Goal: Task Accomplishment & Management: Complete application form

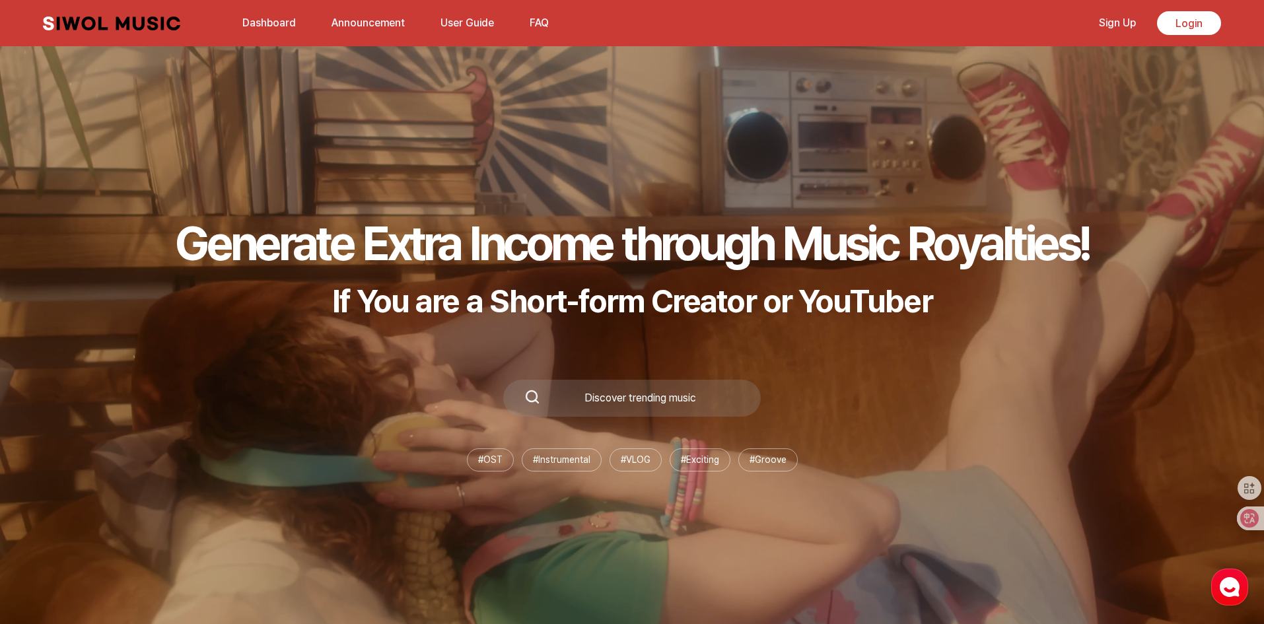
click at [365, 18] on link "Announcement" at bounding box center [368, 23] width 89 height 28
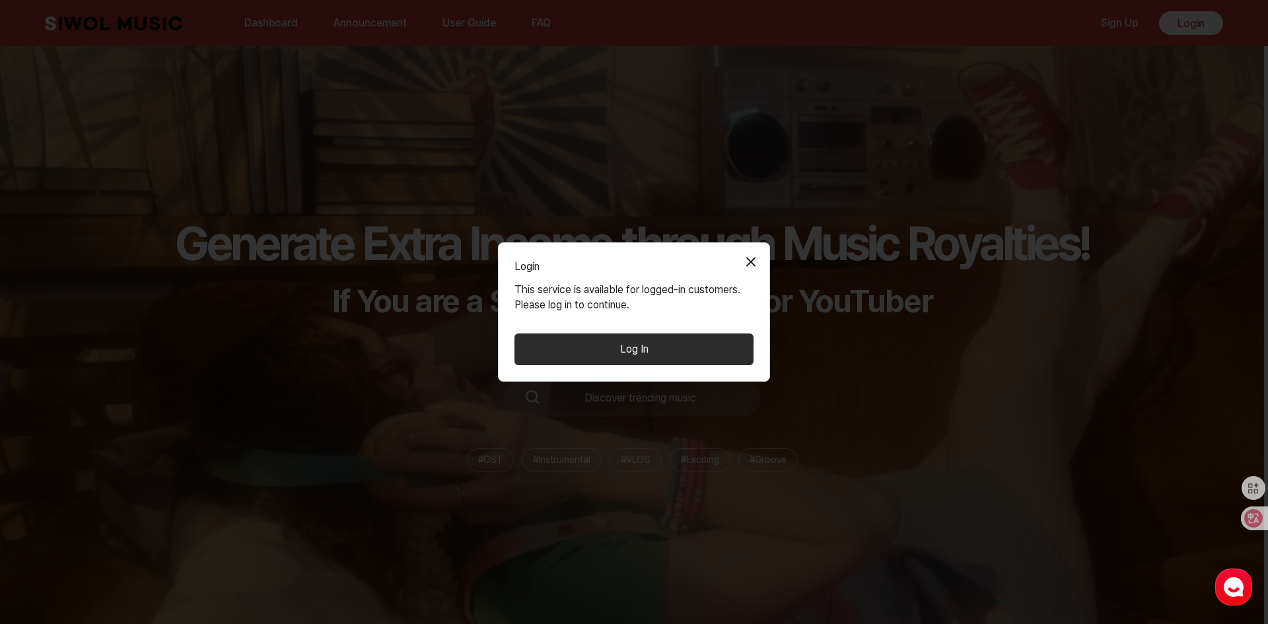
click at [758, 260] on button "Close Modal" at bounding box center [751, 261] width 26 height 26
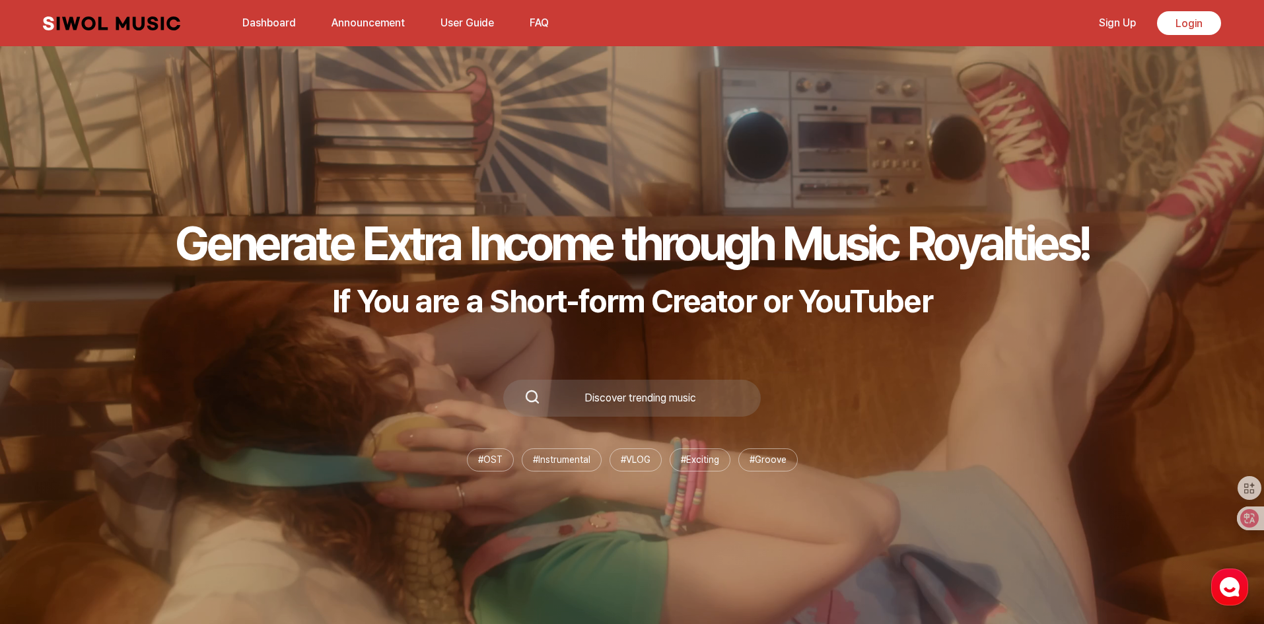
click at [461, 20] on link "User Guide" at bounding box center [467, 23] width 69 height 28
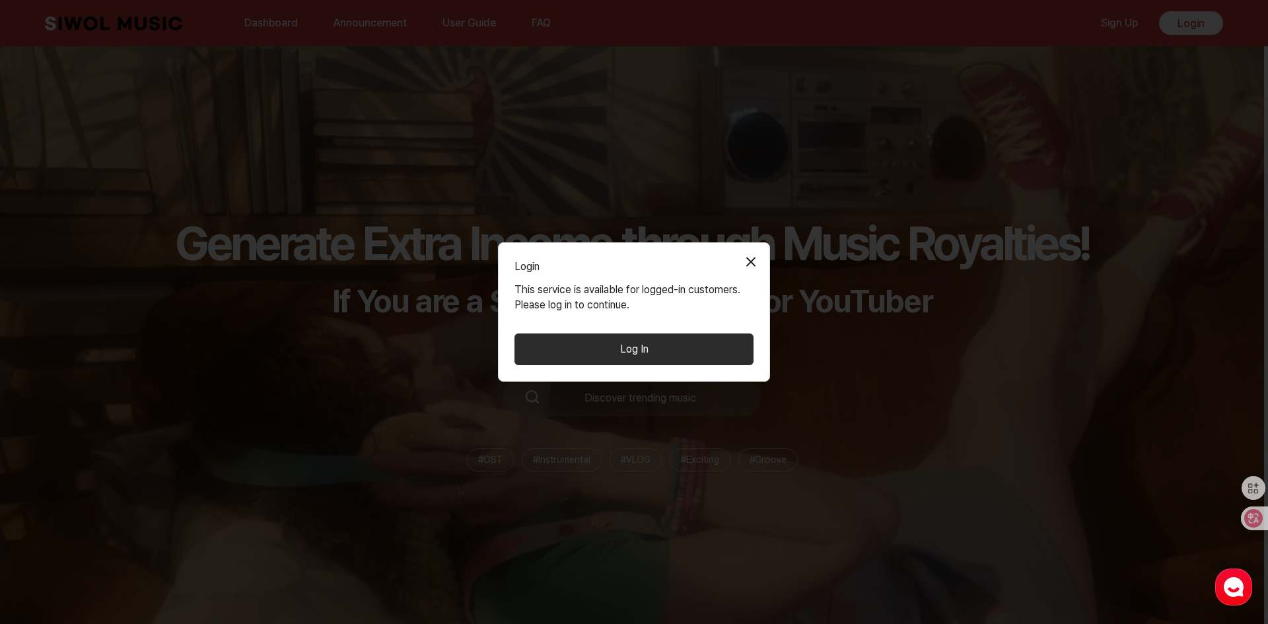
click at [762, 255] on button "Close Modal" at bounding box center [751, 261] width 26 height 26
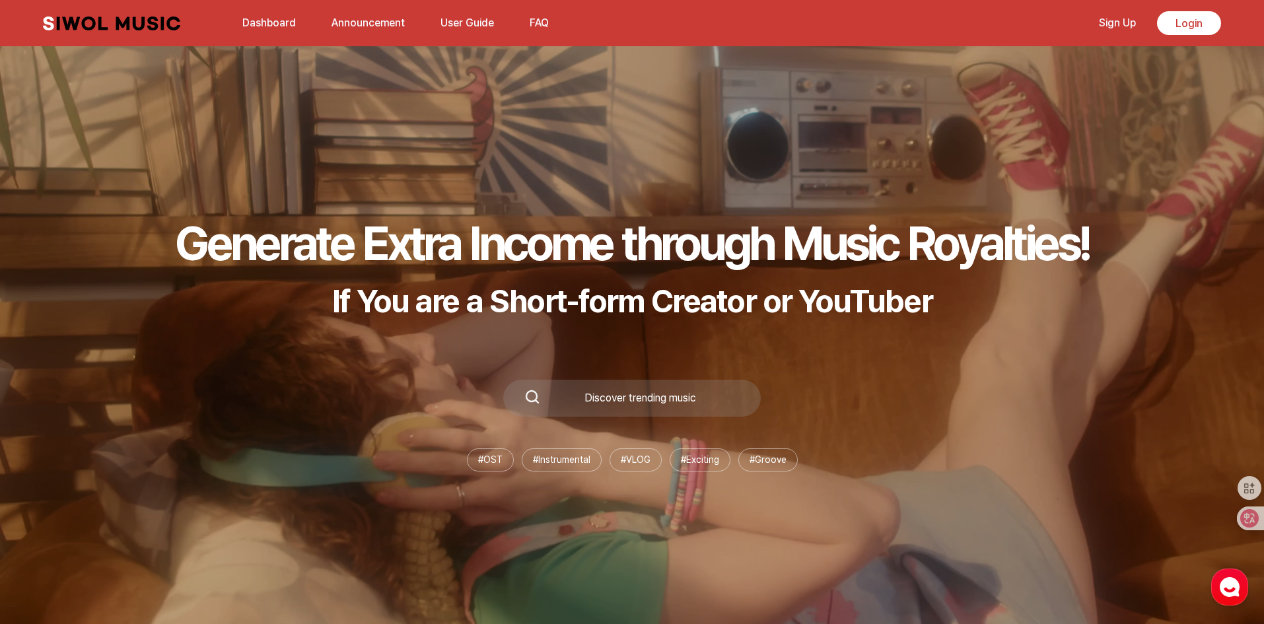
click at [118, 22] on link "Siwol Music" at bounding box center [111, 24] width 137 height 14
click at [539, 20] on button "FAQ" at bounding box center [539, 23] width 35 height 32
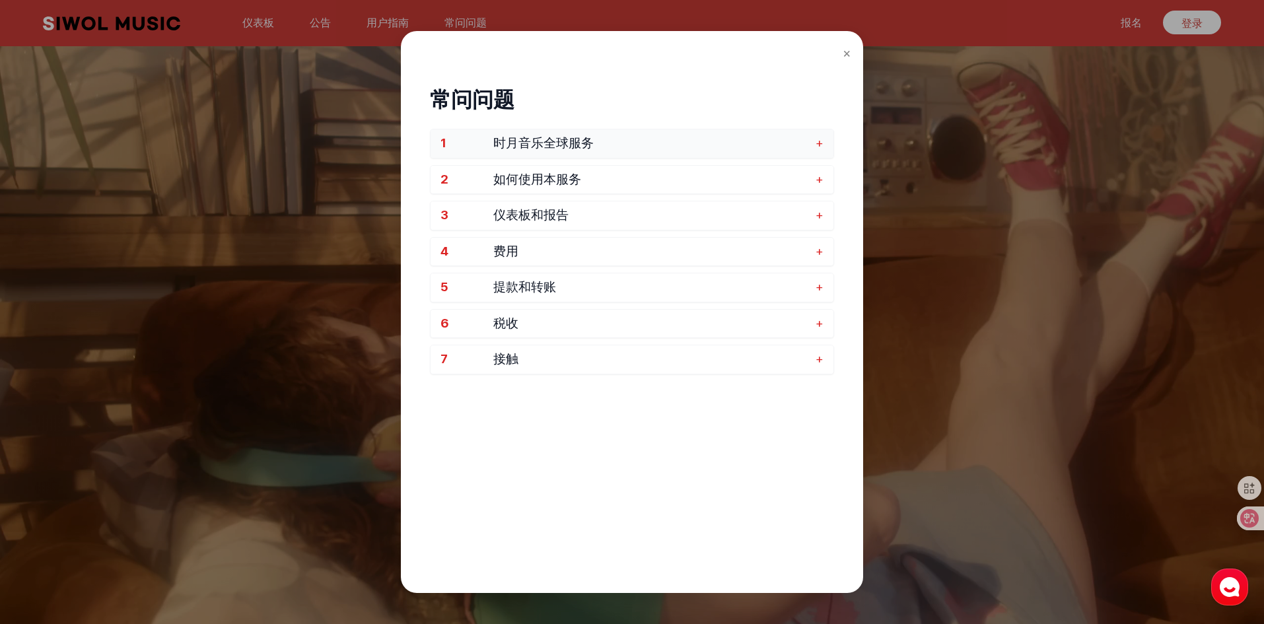
click at [826, 142] on button "1 时月音乐全球服务 +" at bounding box center [632, 143] width 403 height 28
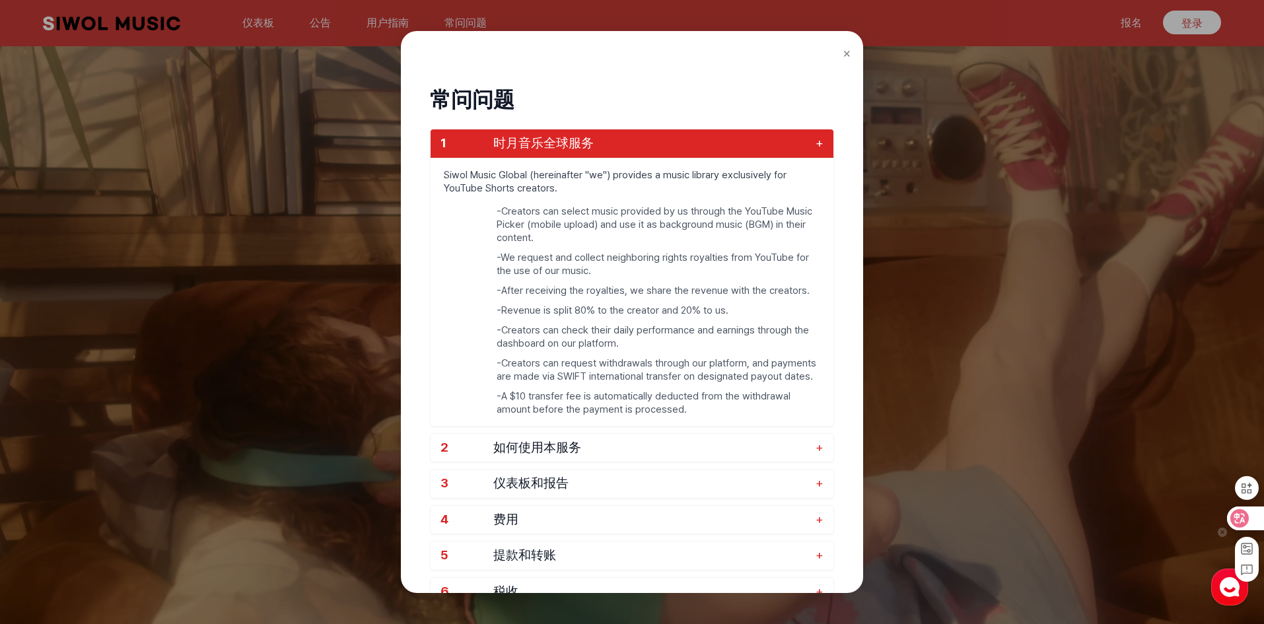
click at [1247, 518] on icon at bounding box center [1240, 518] width 18 height 18
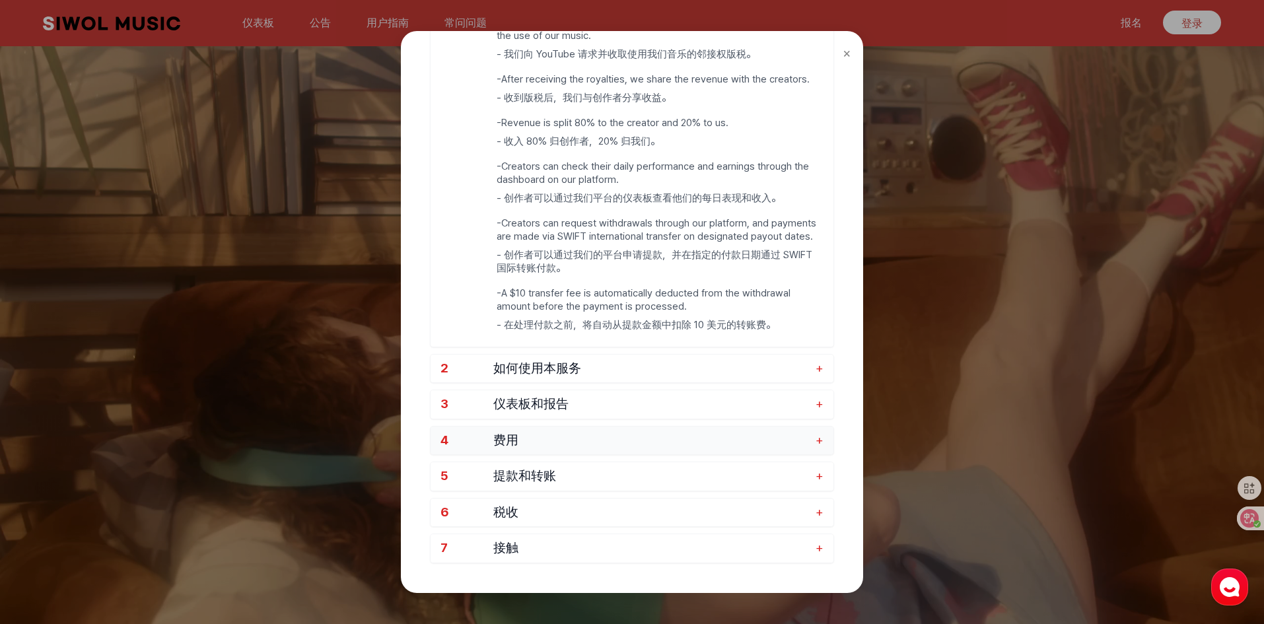
scroll to position [330, 0]
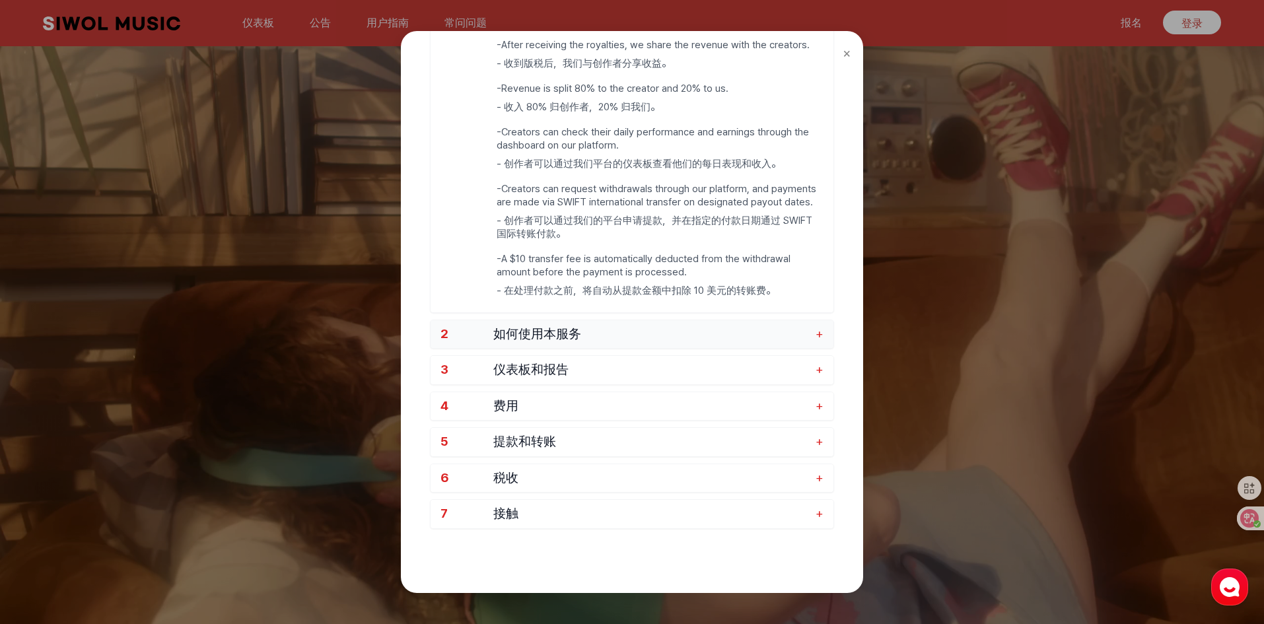
click at [819, 328] on font "+" at bounding box center [820, 333] width 8 height 15
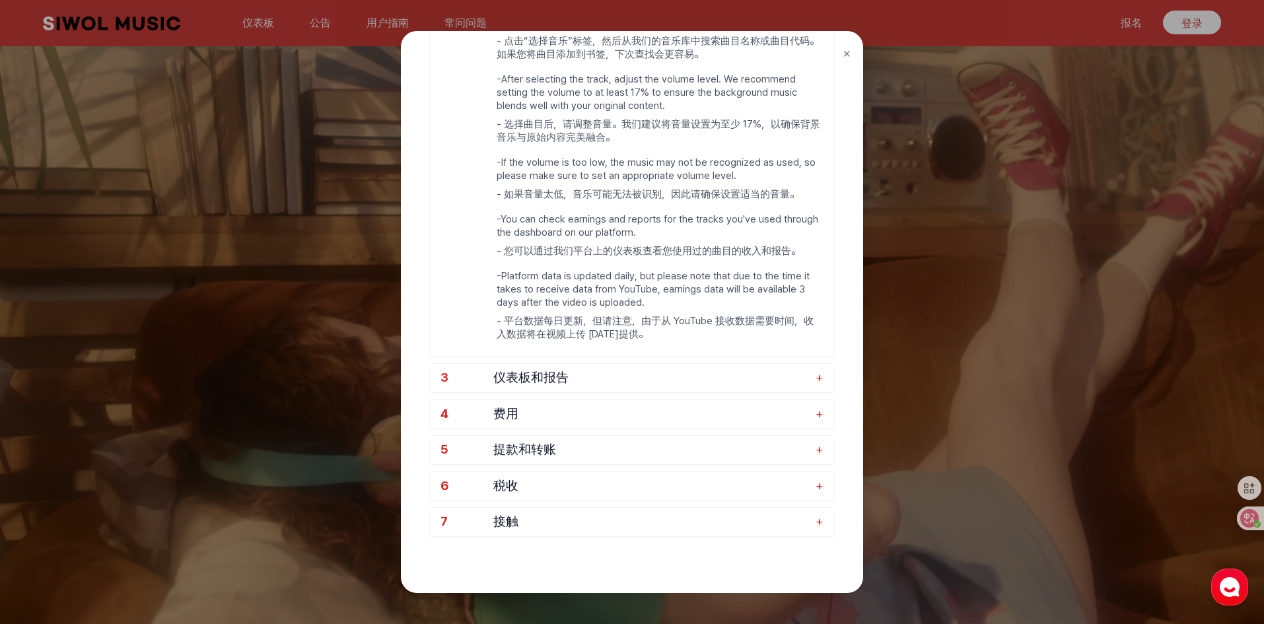
scroll to position [526, 0]
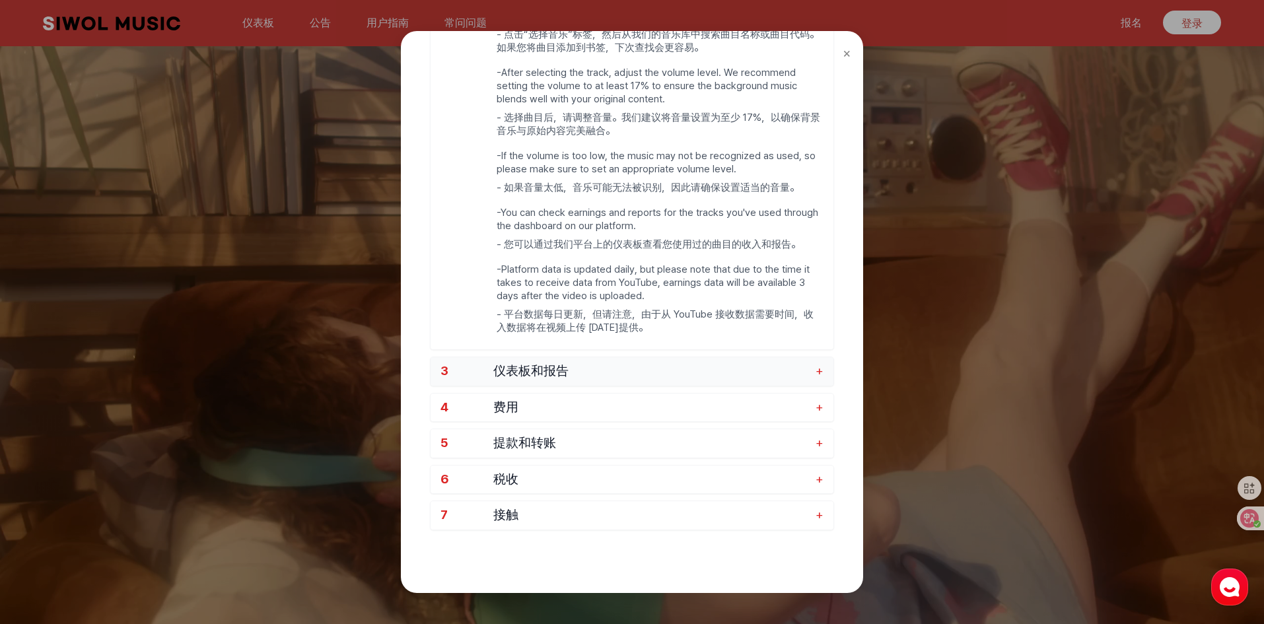
click at [818, 370] on font "+" at bounding box center [820, 370] width 8 height 15
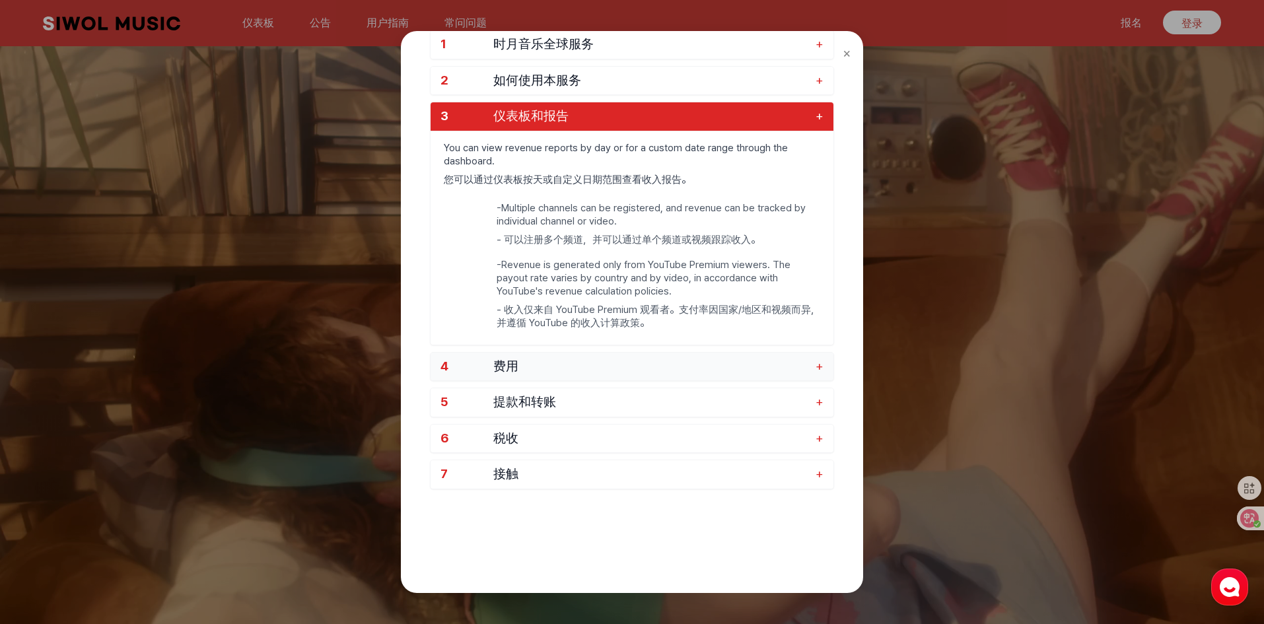
click at [824, 363] on button "4 费用 +" at bounding box center [632, 367] width 403 height 28
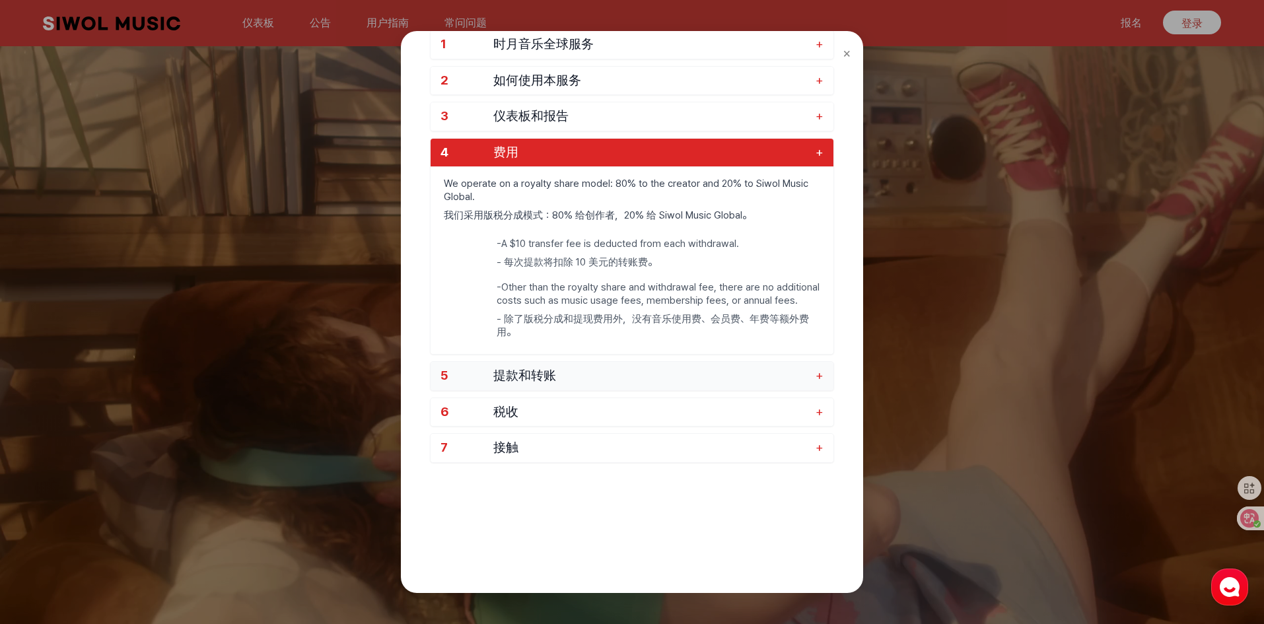
click at [817, 375] on font "+" at bounding box center [820, 375] width 8 height 15
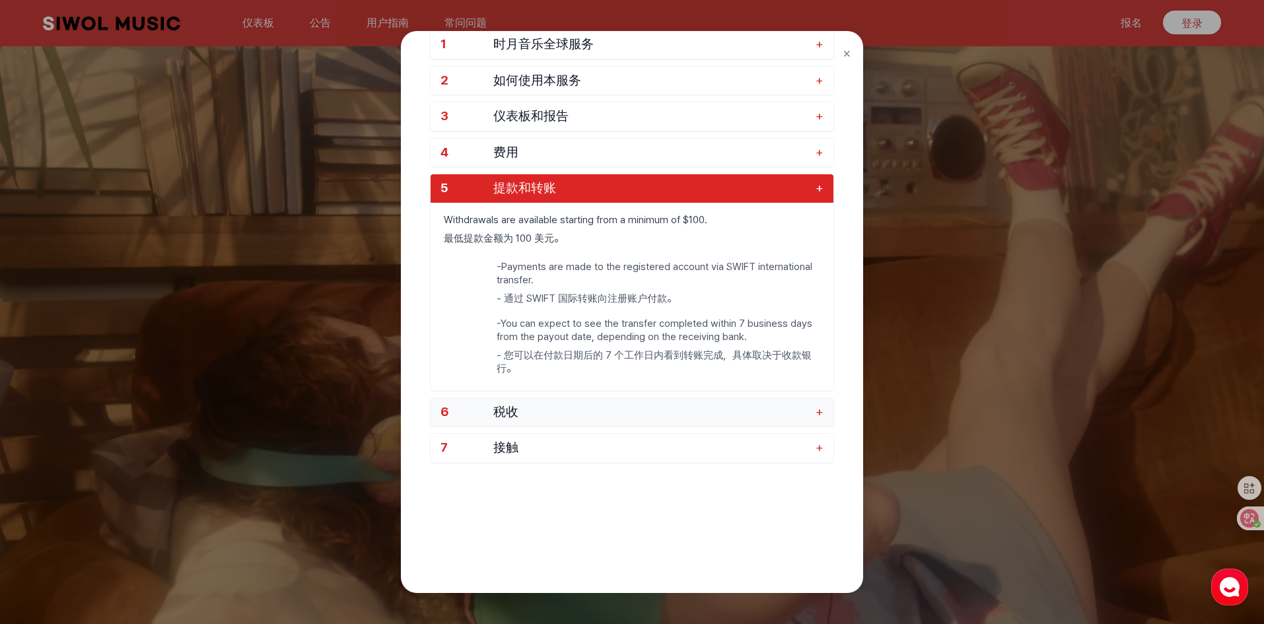
click at [826, 416] on button "6 税收 +" at bounding box center [632, 412] width 403 height 28
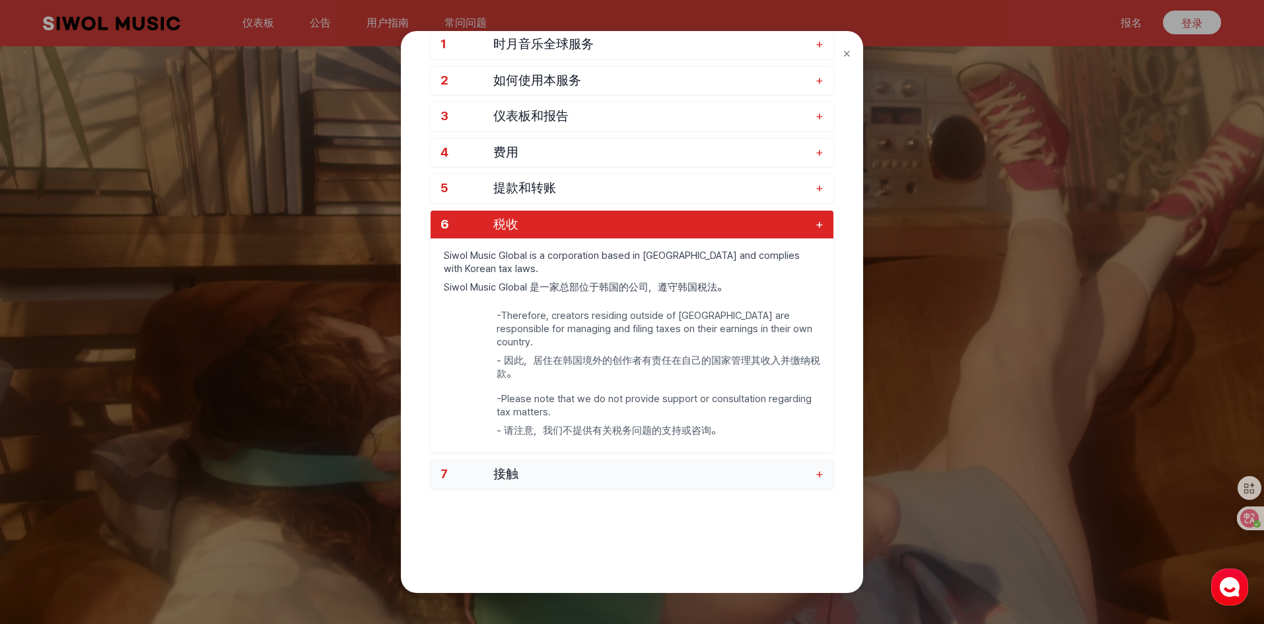
click at [820, 466] on font "+" at bounding box center [820, 473] width 8 height 15
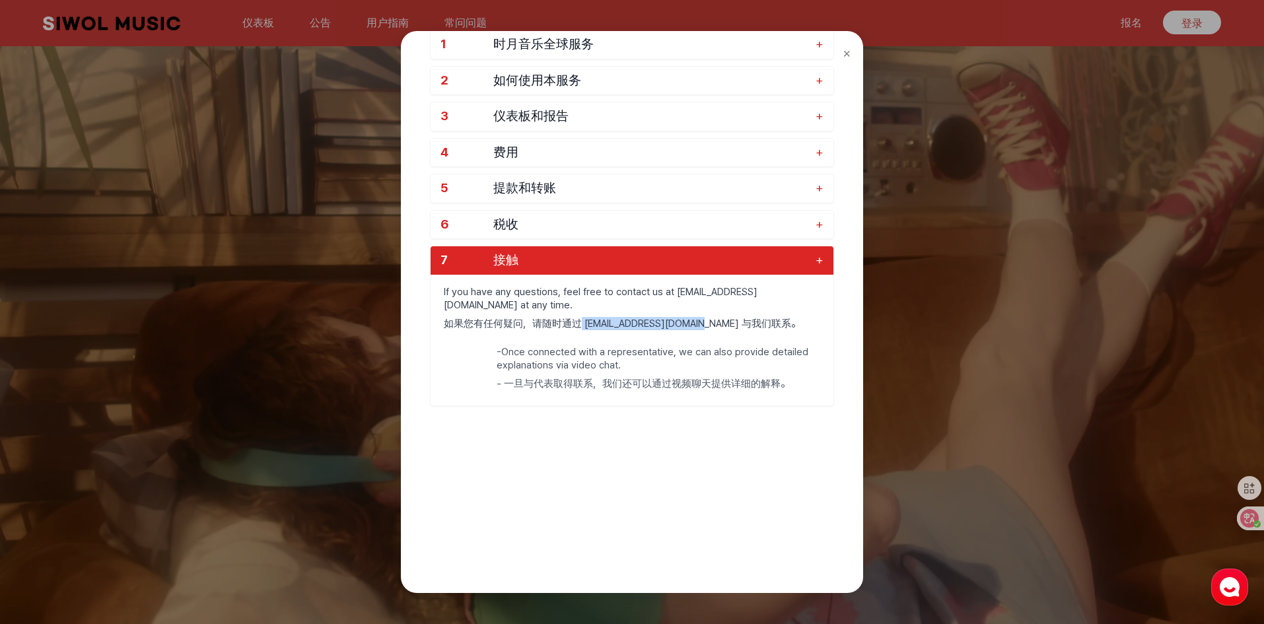
drag, startPoint x: 582, startPoint y: 321, endPoint x: 699, endPoint y: 329, distance: 117.2
click at [699, 329] on font "如果您有任何疑问，请随时通过 global@10wol-media.com 与我们联系。" at bounding box center [622, 324] width 357 height 12
copy font "[EMAIL_ADDRESS][DOMAIN_NAME]"
click at [937, 257] on div "× 常问问题 1 时月音乐全球服务 + 2 如何使用本服务 + 3 仪表板和报告 + 4 费用 + 5 提款和转账 + 6 税收 + 7 接触 + If yo…" at bounding box center [632, 312] width 1264 height 624
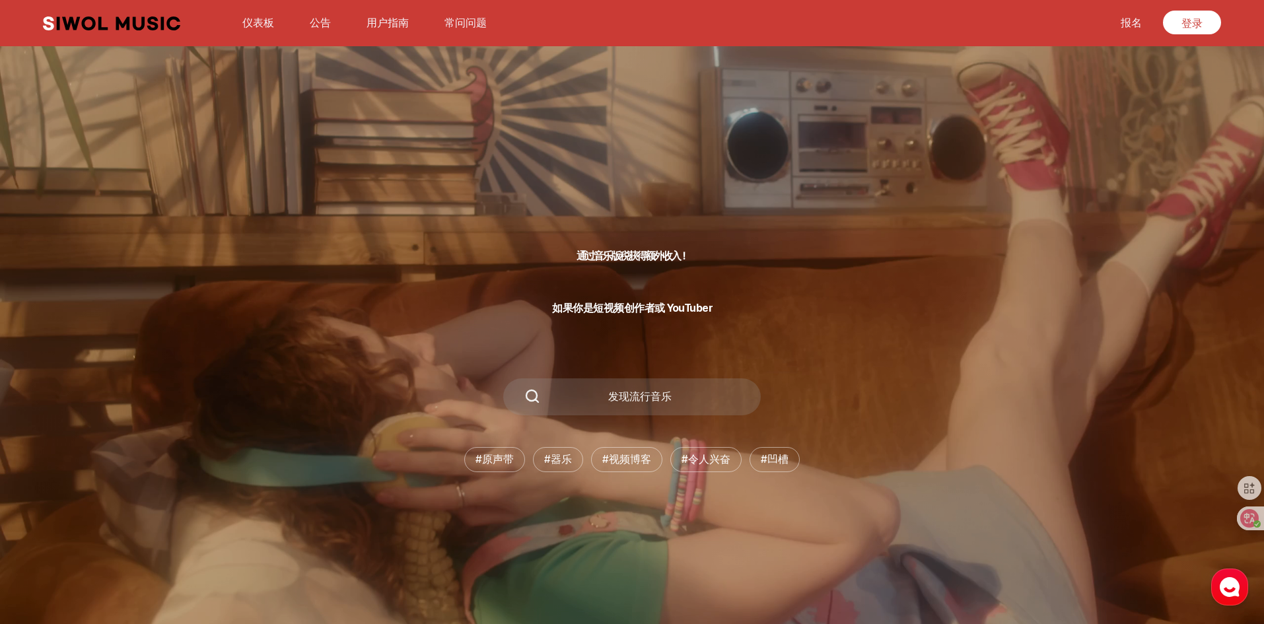
click at [1130, 18] on font "报名" at bounding box center [1131, 23] width 21 height 13
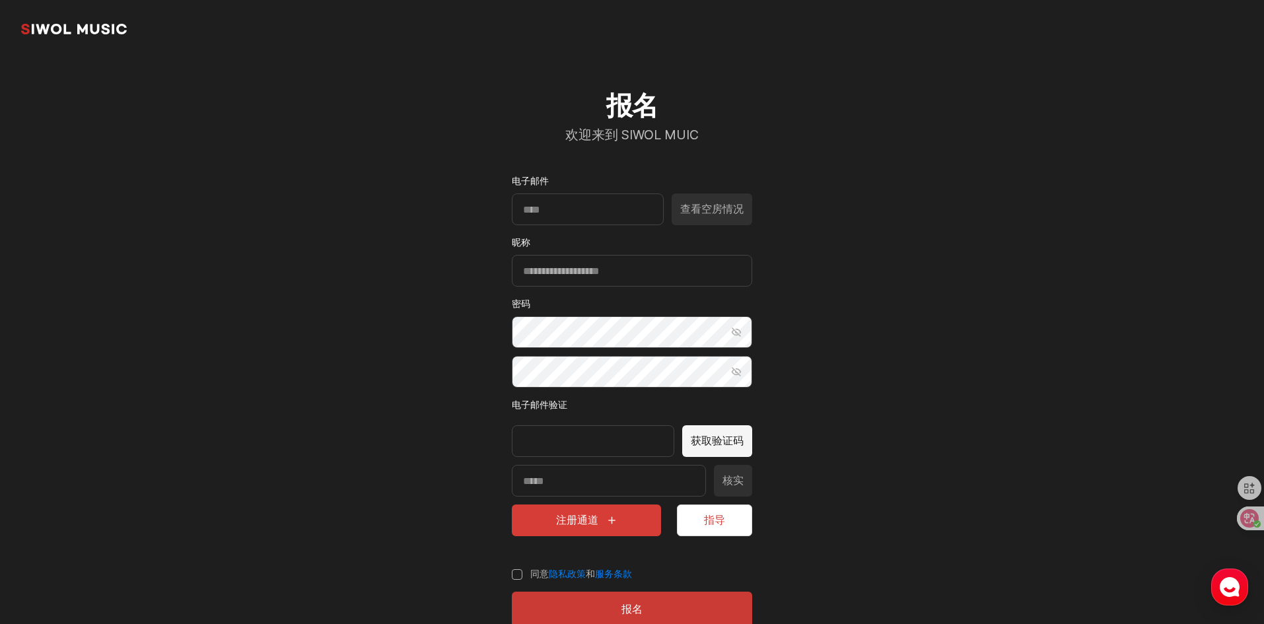
scroll to position [35, 0]
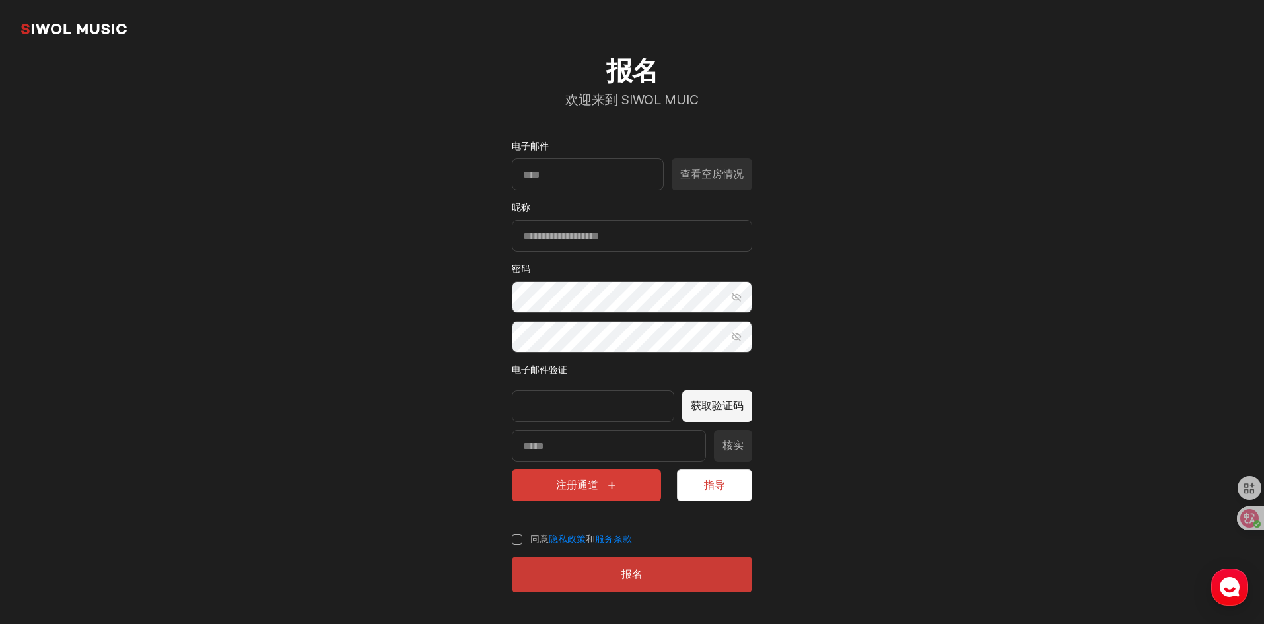
click at [615, 395] on div at bounding box center [593, 406] width 163 height 32
click at [602, 403] on div at bounding box center [593, 406] width 163 height 32
click at [617, 403] on div at bounding box center [593, 406] width 163 height 32
click at [592, 441] on input "输入验证码" at bounding box center [609, 446] width 194 height 32
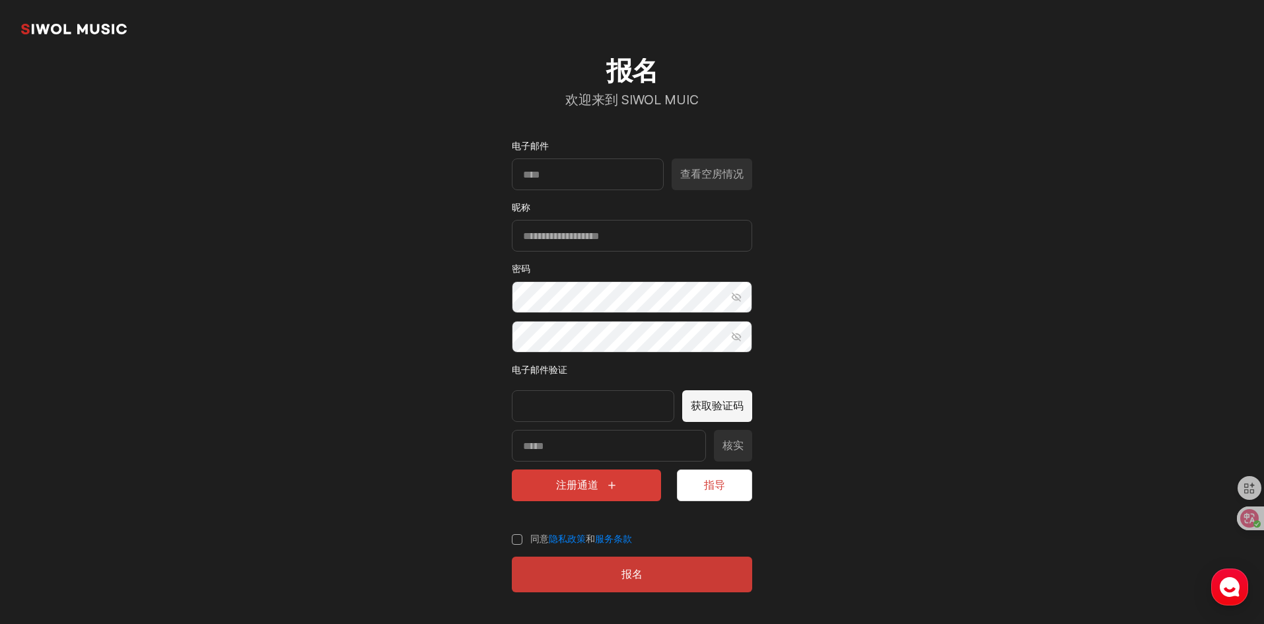
click at [579, 403] on div at bounding box center [593, 406] width 163 height 32
click at [562, 172] on input "电子邮件" at bounding box center [588, 175] width 152 height 32
type input "**********"
click at [711, 177] on font "查看空房情况" at bounding box center [711, 174] width 63 height 13
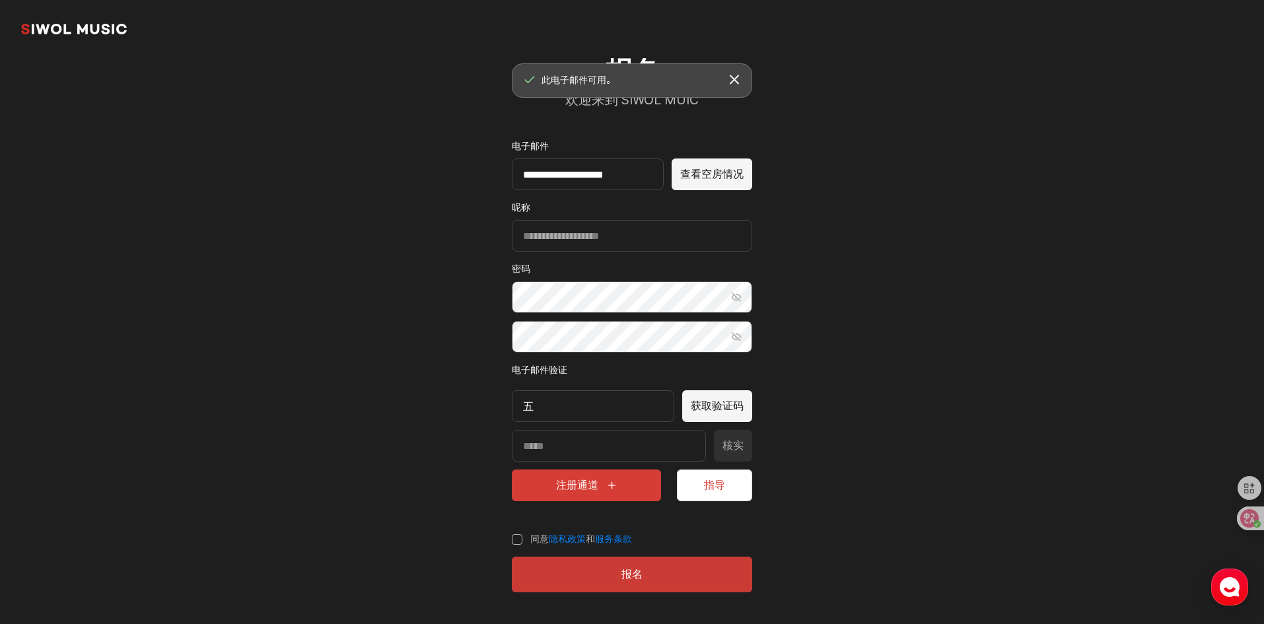
click at [731, 82] on button "토스트창 닫기 关闭吐司窗口" at bounding box center [735, 80] width 24 height 24
click at [589, 233] on input "昵称" at bounding box center [632, 236] width 240 height 32
click at [820, 235] on section "**********" at bounding box center [632, 294] width 1264 height 659
click at [577, 236] on input "昵称" at bounding box center [632, 236] width 240 height 32
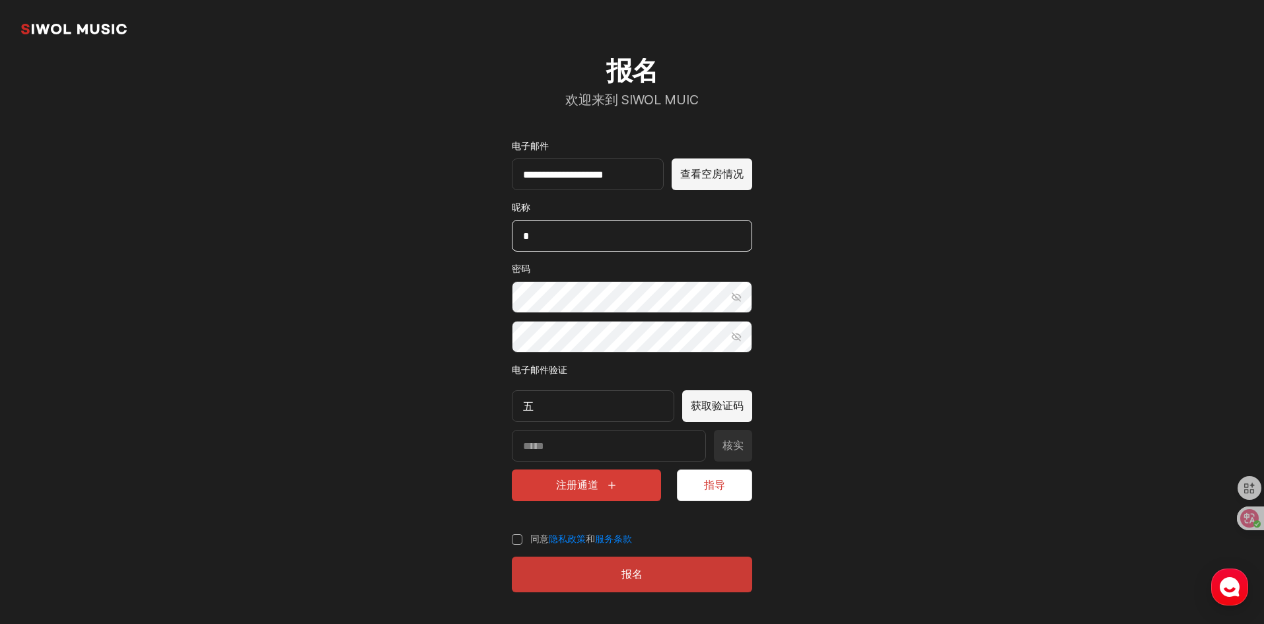
type input "*"
click at [853, 272] on section "**********" at bounding box center [632, 294] width 1264 height 659
click at [731, 297] on button "显示密码" at bounding box center [737, 297] width 32 height 32
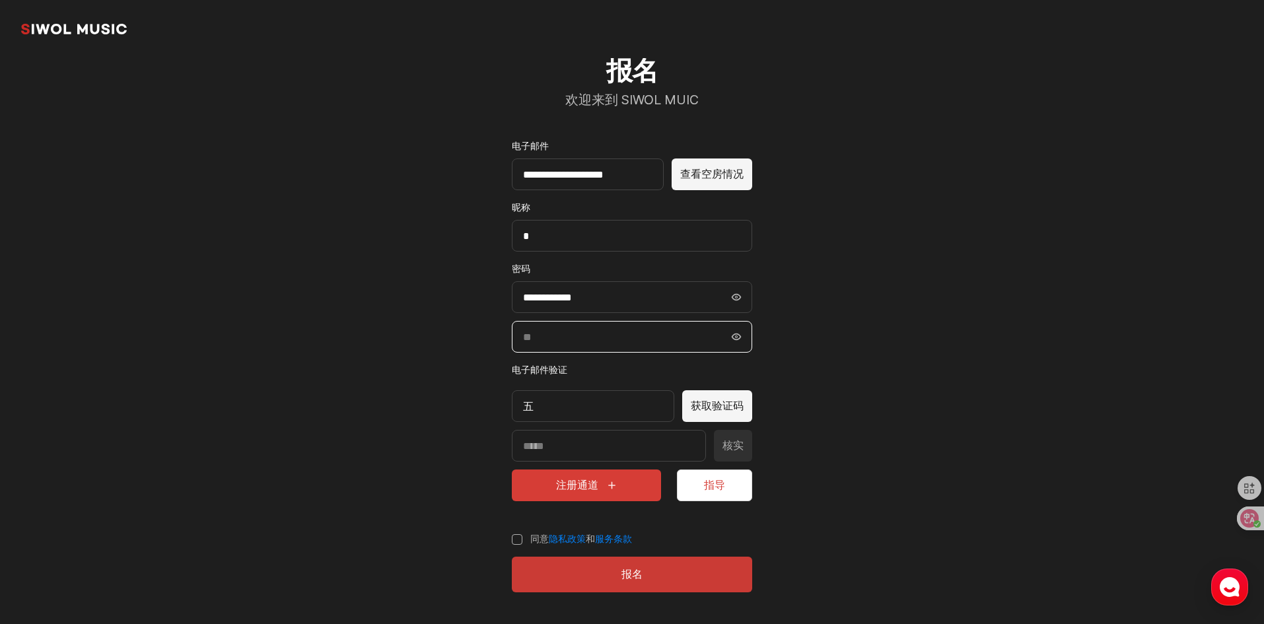
click at [577, 340] on input "确认密码" at bounding box center [632, 337] width 240 height 32
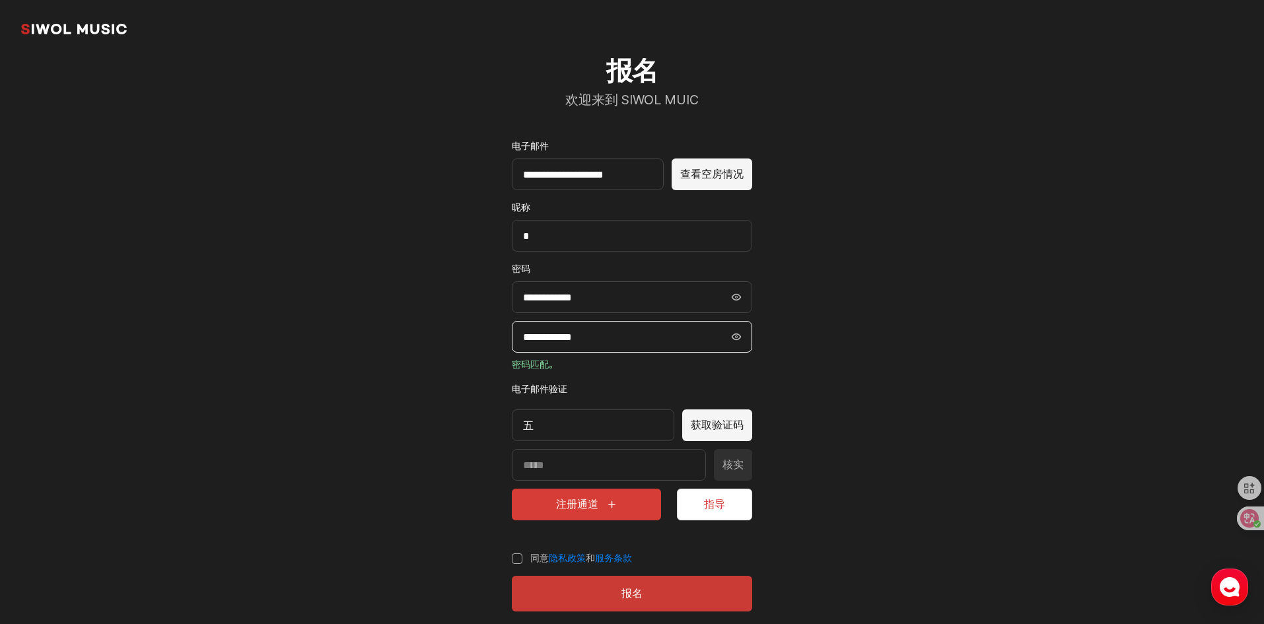
type input "**********"
click at [828, 355] on section "**********" at bounding box center [632, 304] width 1264 height 678
click at [595, 425] on div "五" at bounding box center [593, 426] width 163 height 32
click at [562, 425] on div "五" at bounding box center [593, 426] width 163 height 32
click at [709, 427] on font "获取验证码" at bounding box center [717, 425] width 53 height 13
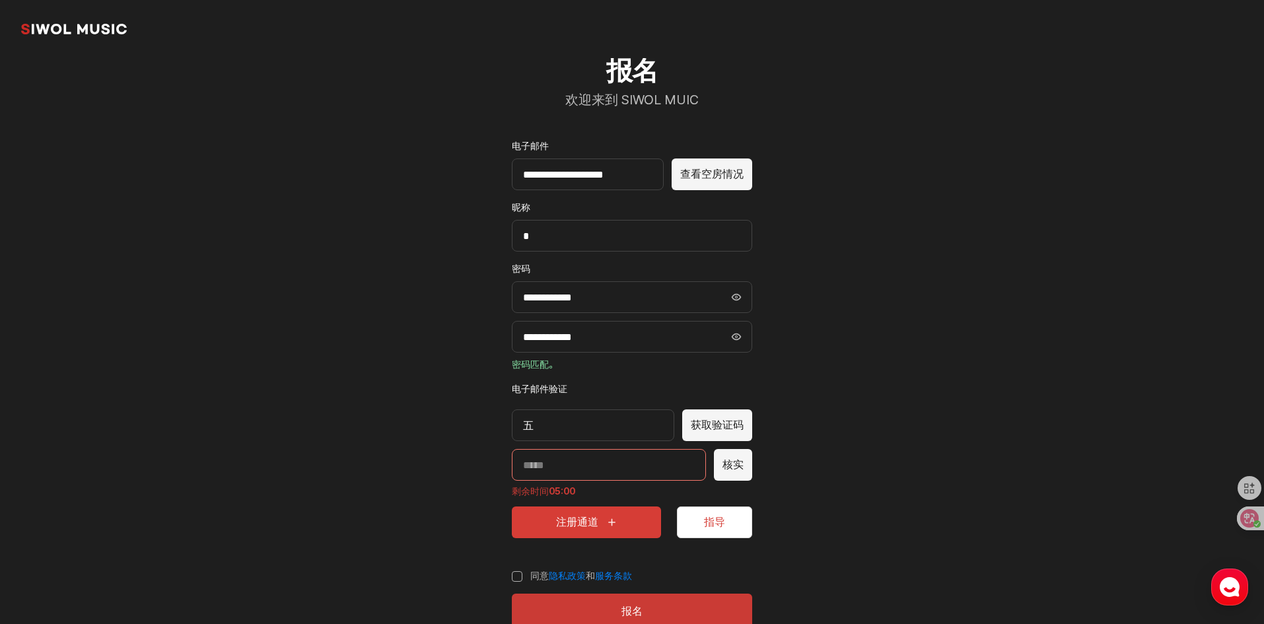
click at [565, 425] on div "五" at bounding box center [593, 426] width 163 height 32
click at [546, 417] on div "五" at bounding box center [593, 426] width 163 height 32
click at [546, 416] on div "五" at bounding box center [593, 426] width 163 height 32
click at [546, 422] on div "五" at bounding box center [593, 426] width 163 height 32
click at [546, 421] on div "五" at bounding box center [593, 426] width 163 height 32
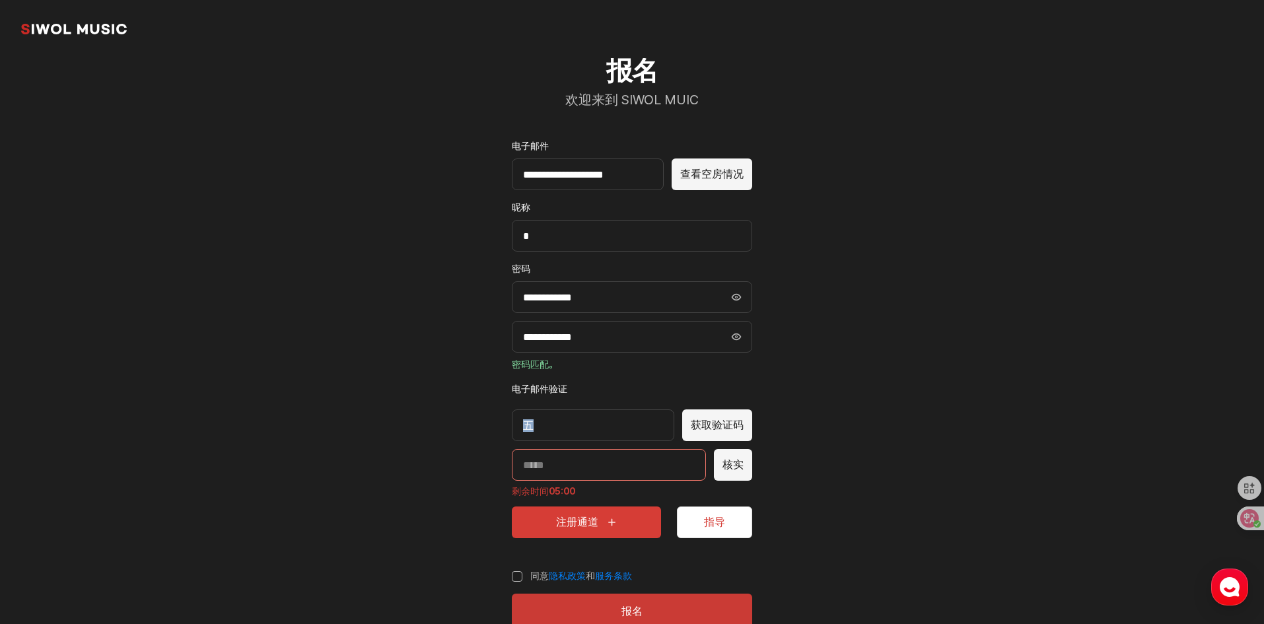
click at [546, 421] on div "五" at bounding box center [593, 426] width 163 height 32
click at [573, 425] on div "五" at bounding box center [593, 426] width 163 height 32
click at [579, 469] on input "输入验证码" at bounding box center [609, 465] width 194 height 32
type input "*****"
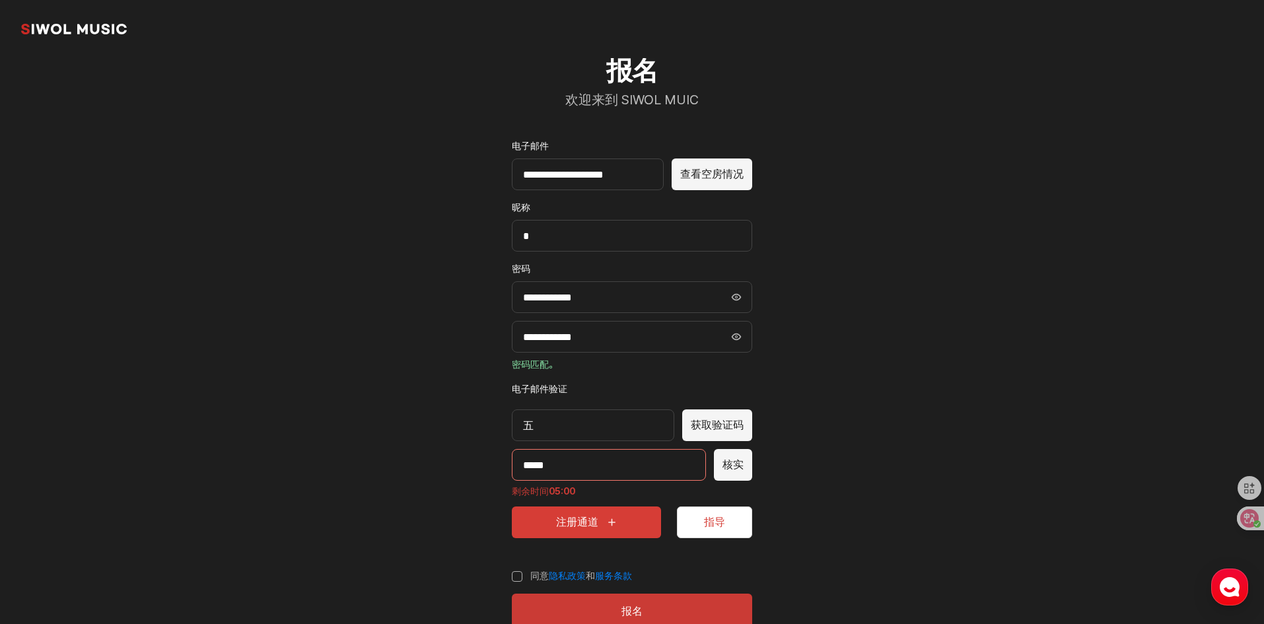
click at [729, 469] on font "核实" at bounding box center [733, 464] width 21 height 13
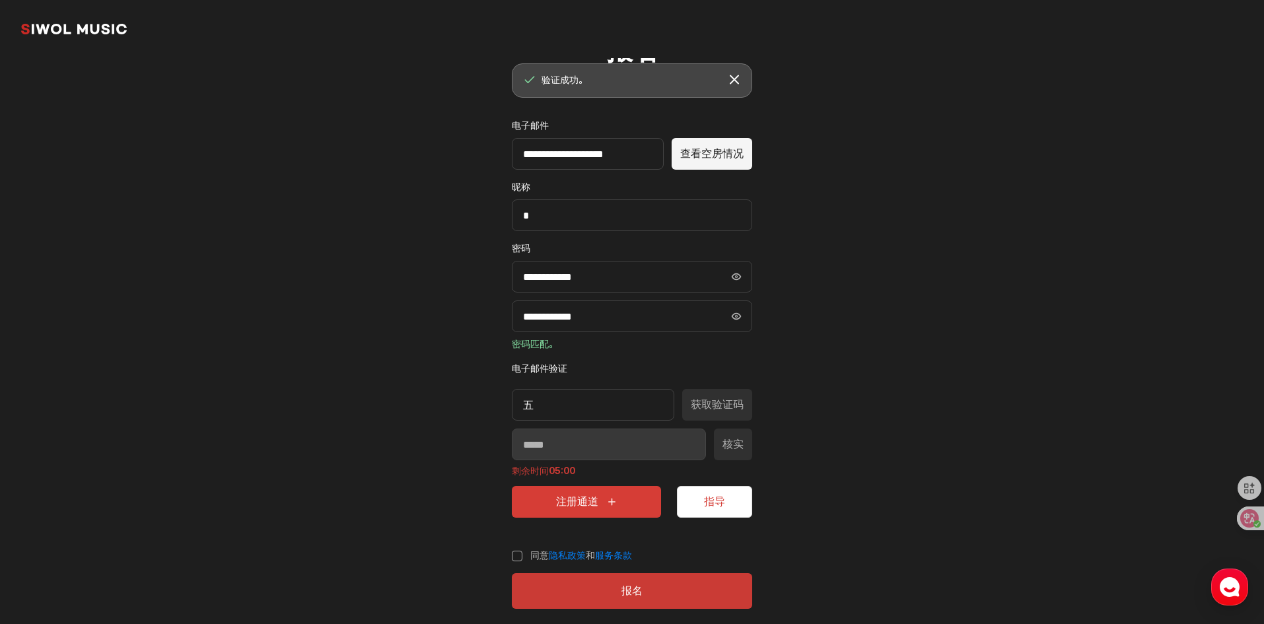
scroll to position [72, 0]
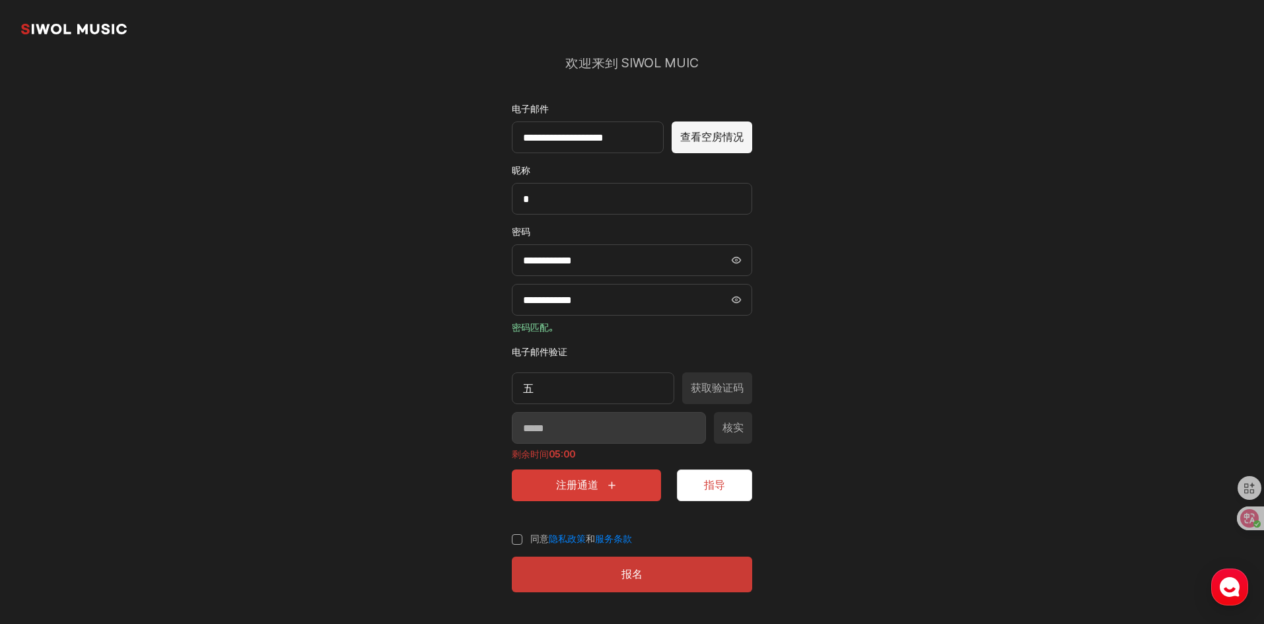
click at [518, 536] on label "同意 隐私政策 和 服务条款" at bounding box center [572, 539] width 120 height 13
click at [636, 565] on button "报名" at bounding box center [632, 575] width 240 height 36
click at [573, 480] on font "注册通道" at bounding box center [577, 485] width 42 height 13
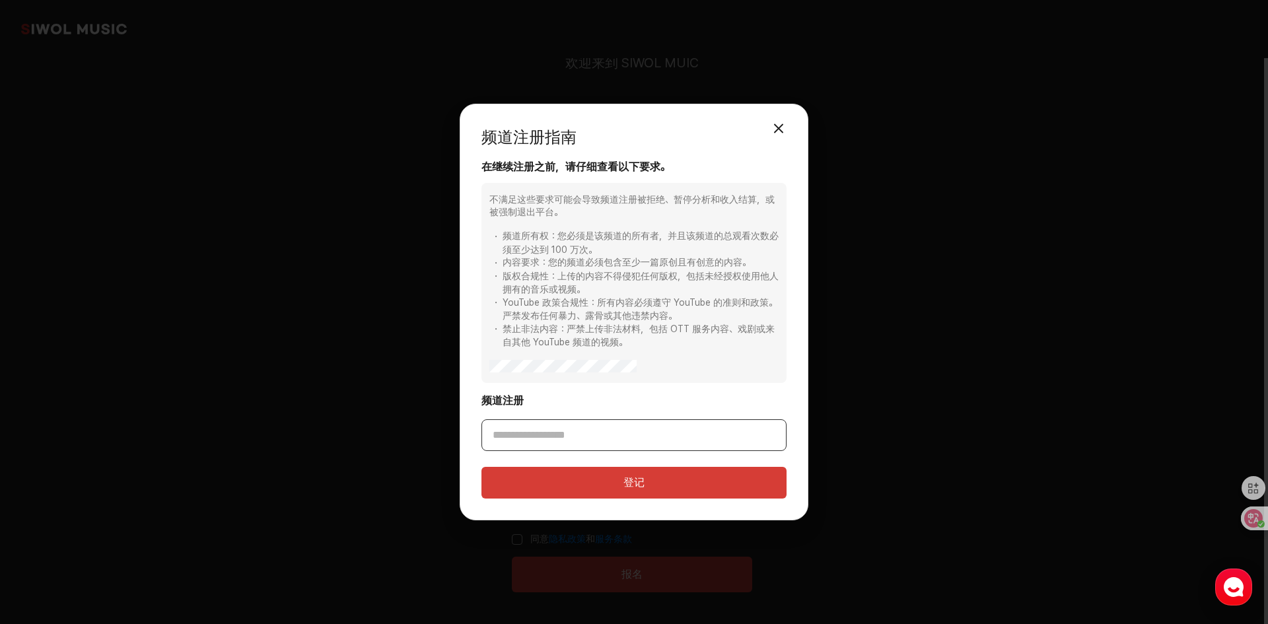
click at [583, 435] on input "频道注册" at bounding box center [634, 435] width 305 height 32
click at [552, 433] on input "频道注册" at bounding box center [634, 435] width 305 height 32
paste input "**********"
type input "**********"
click at [640, 482] on font "登记" at bounding box center [634, 482] width 21 height 13
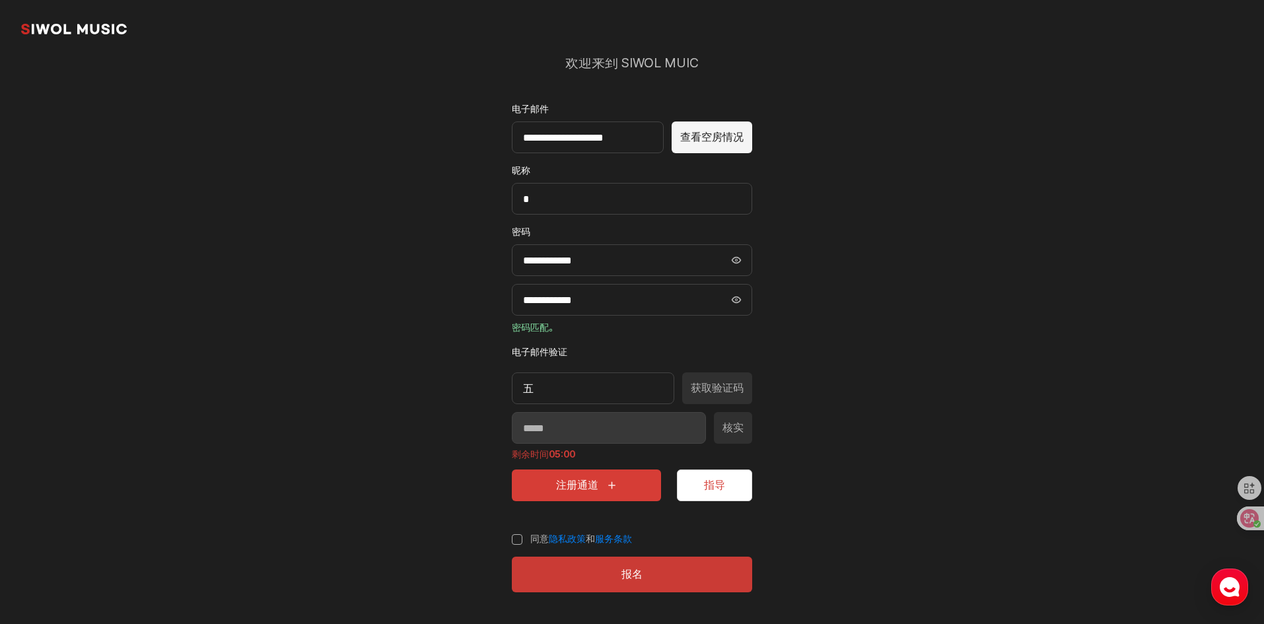
type input "**********"
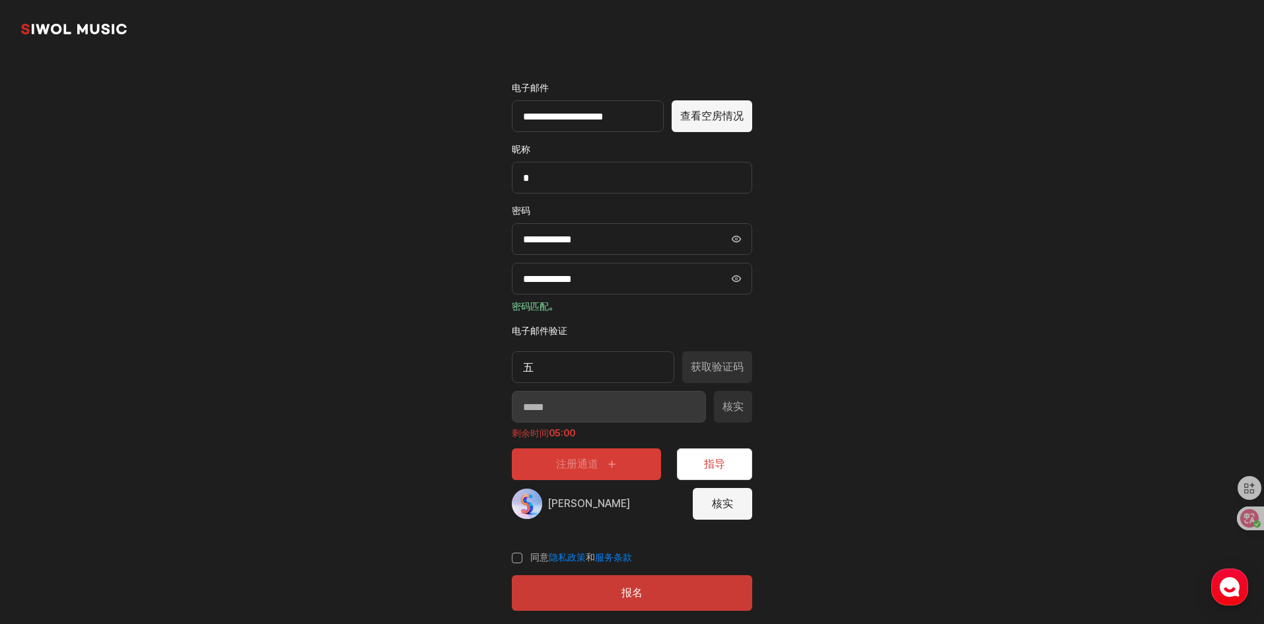
scroll to position [112, 0]
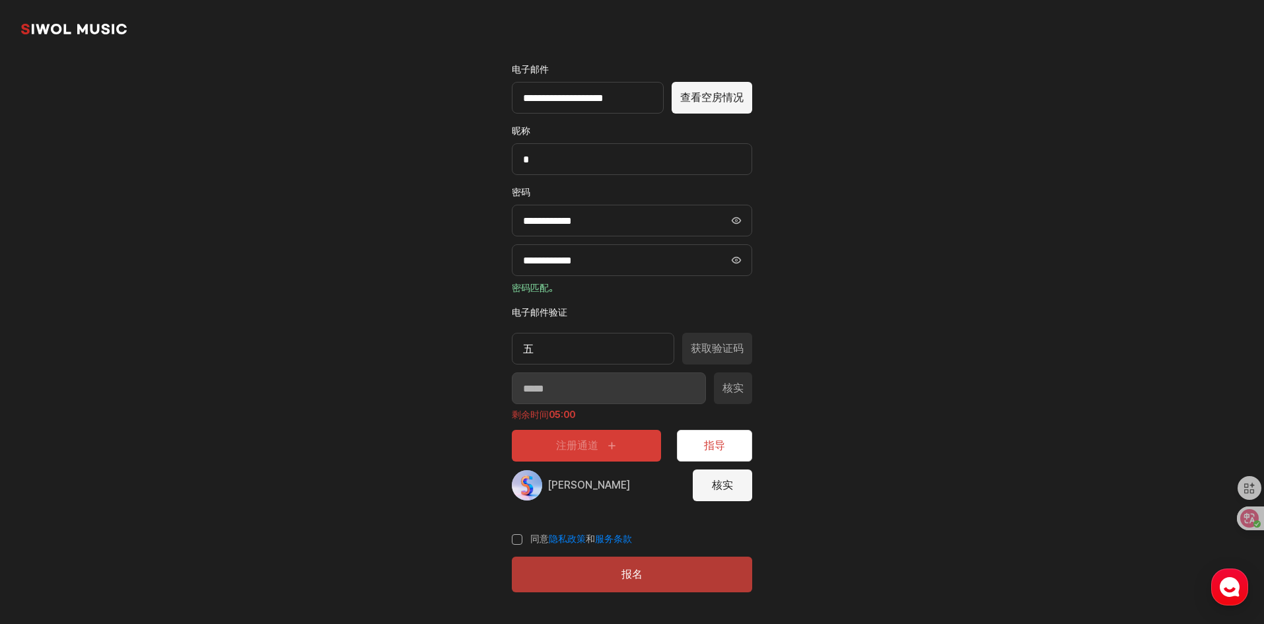
click at [648, 569] on button "报名" at bounding box center [632, 575] width 240 height 36
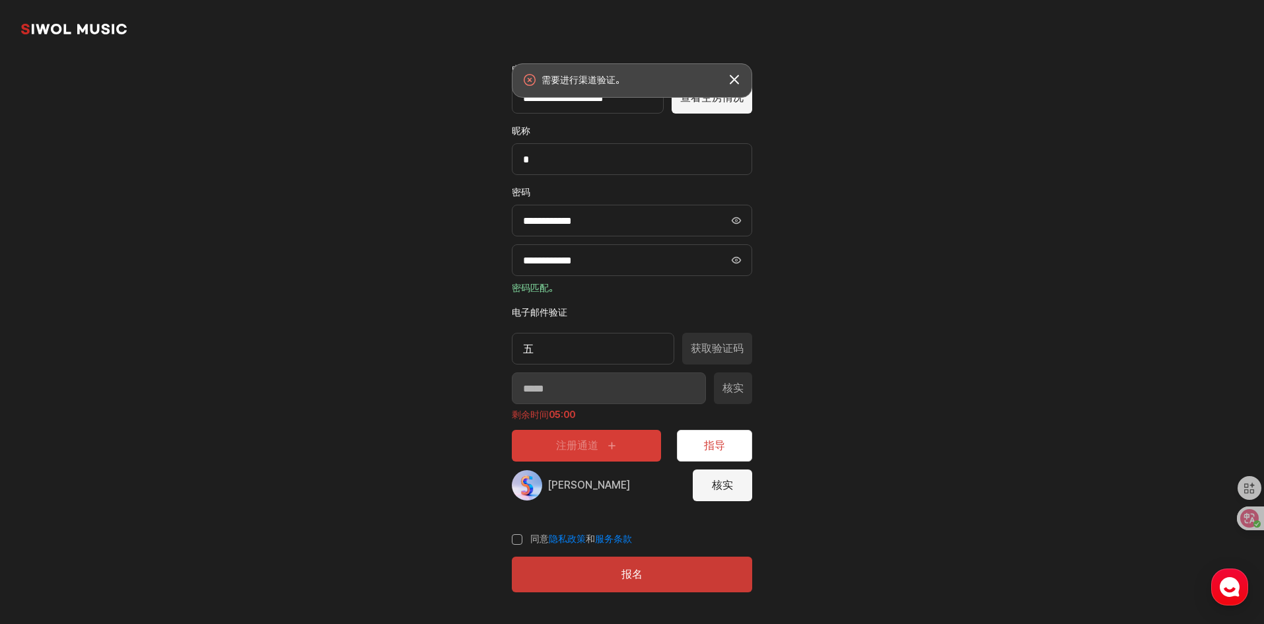
click at [716, 488] on font "核实" at bounding box center [722, 485] width 21 height 13
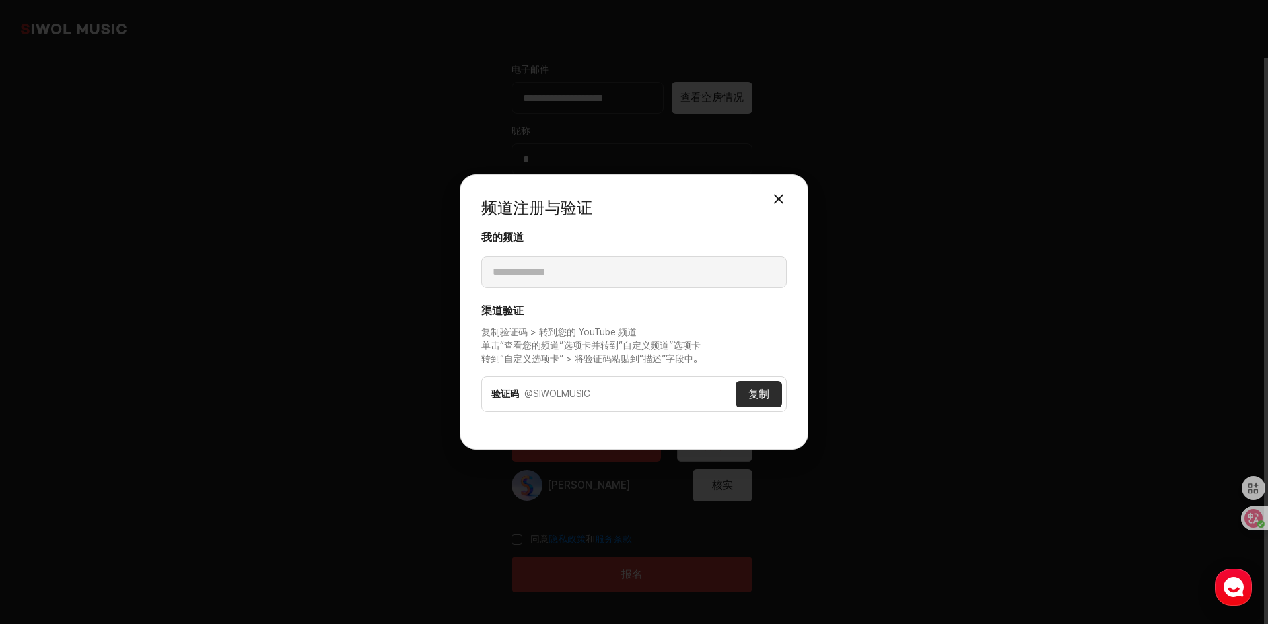
click at [750, 394] on font "复制" at bounding box center [758, 394] width 21 height 13
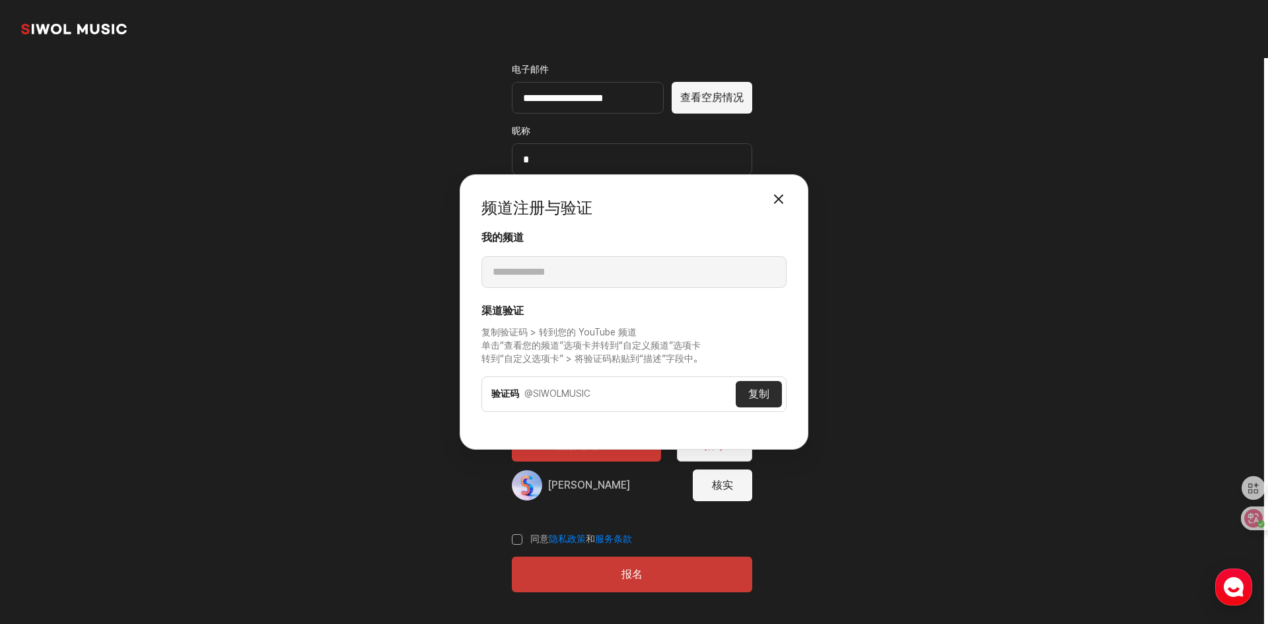
click at [776, 200] on button "关闭模式" at bounding box center [779, 199] width 26 height 26
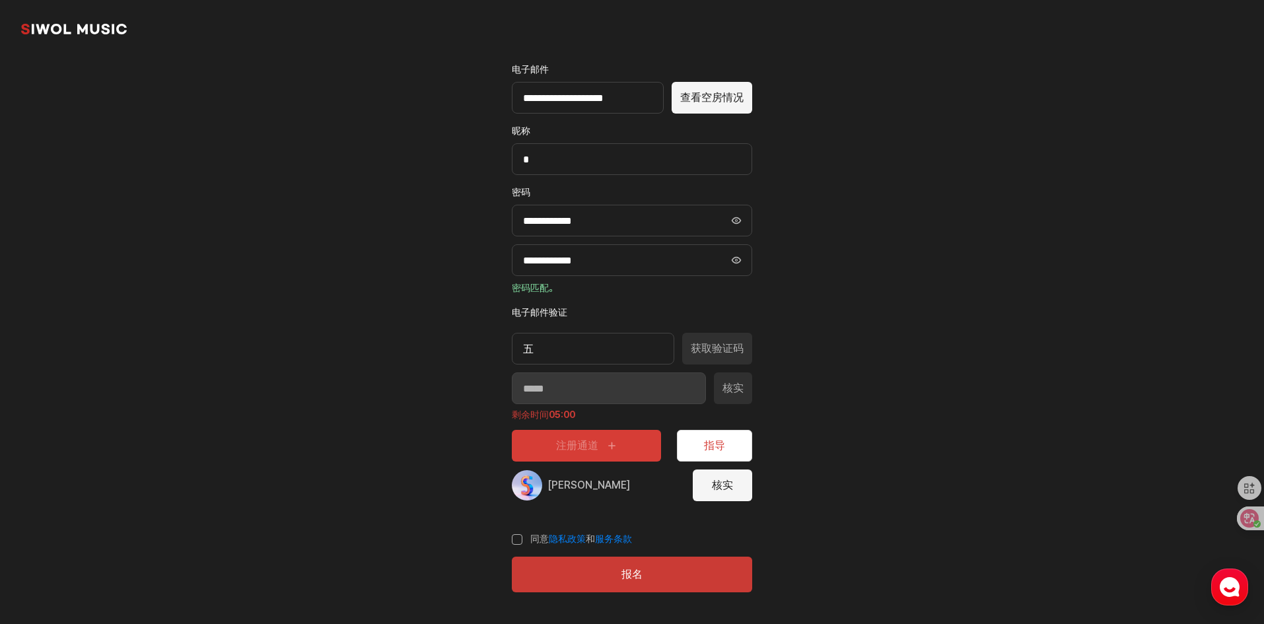
click at [727, 488] on font "核实" at bounding box center [722, 485] width 21 height 13
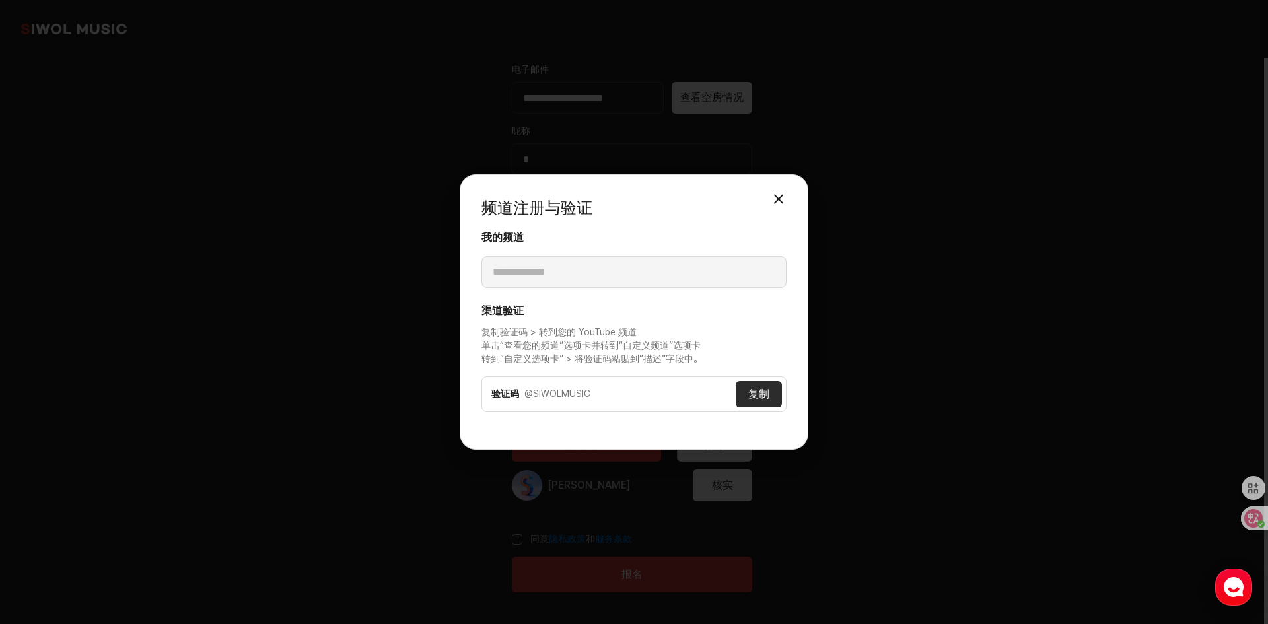
click at [778, 198] on button "关闭模式" at bounding box center [779, 199] width 26 height 26
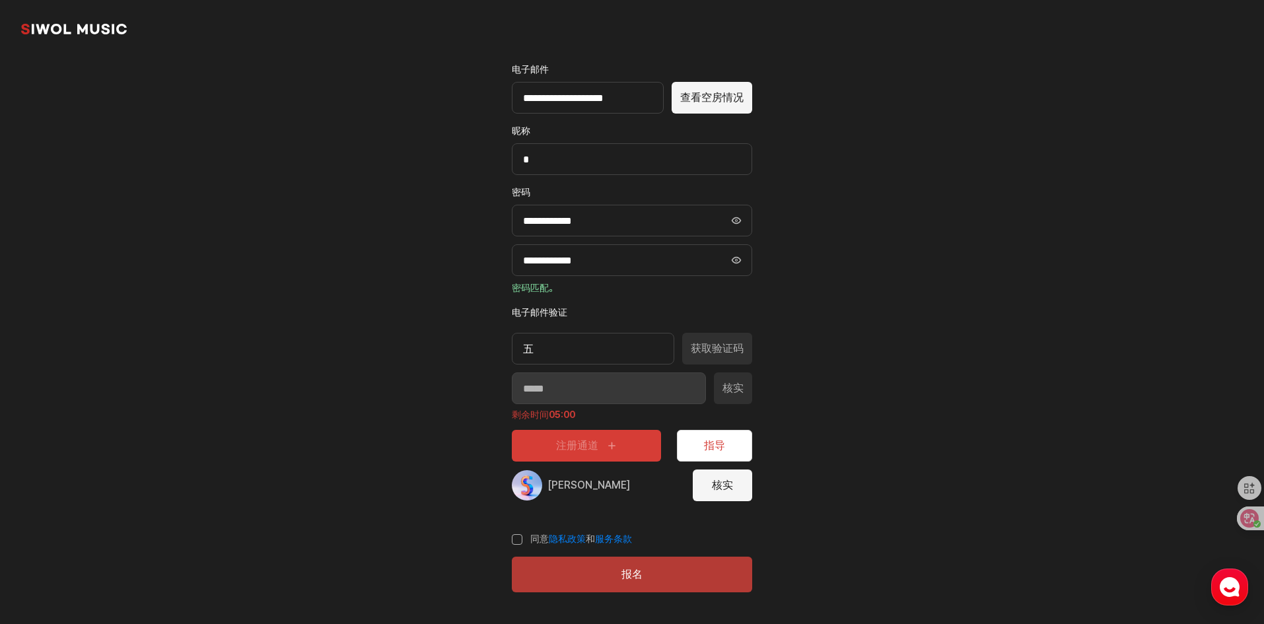
click at [659, 571] on button "报名" at bounding box center [632, 575] width 240 height 36
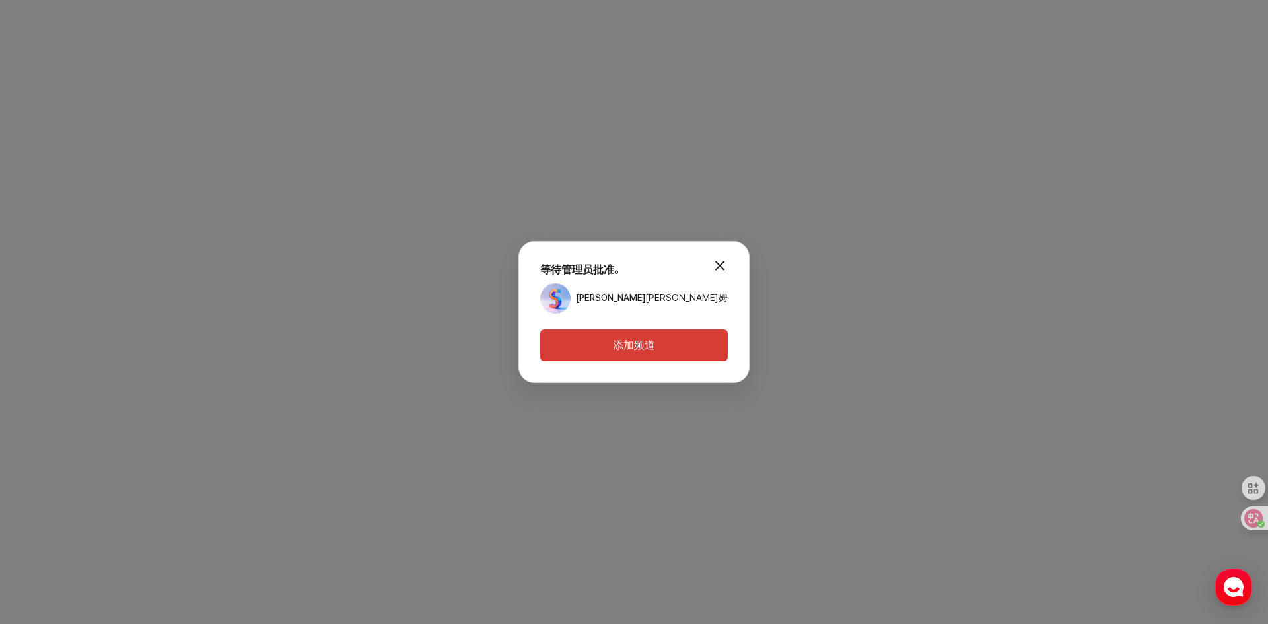
click at [713, 260] on button "modal.close" at bounding box center [720, 265] width 26 height 26
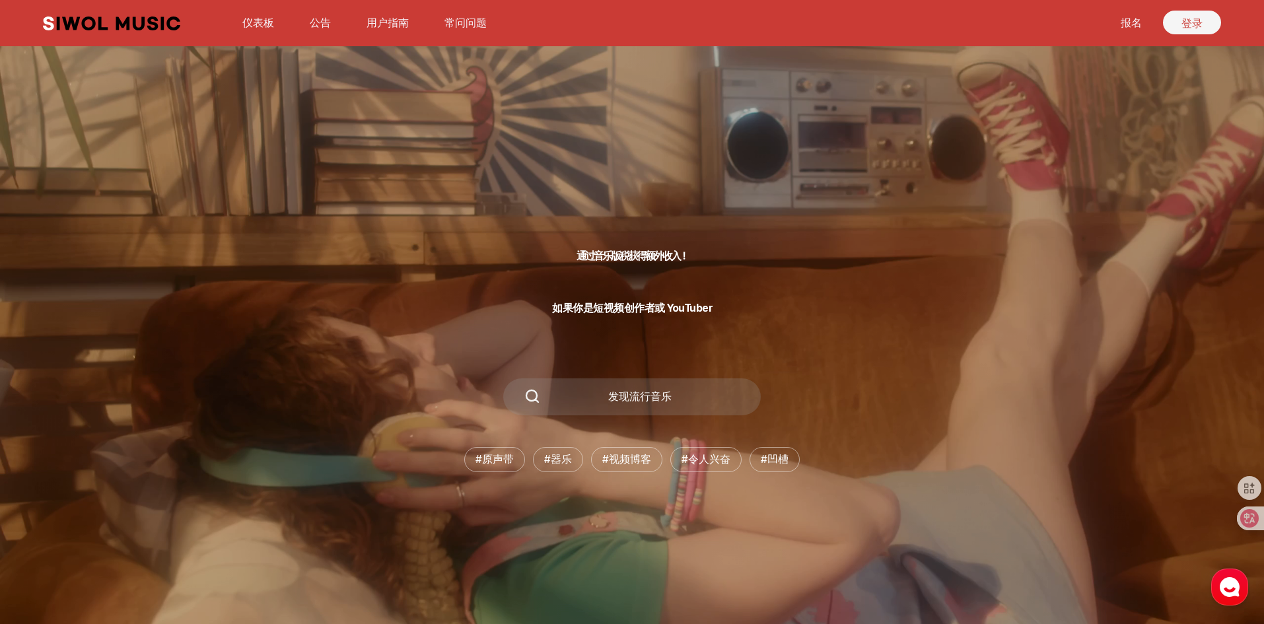
click at [1190, 27] on font "登录" at bounding box center [1192, 23] width 21 height 13
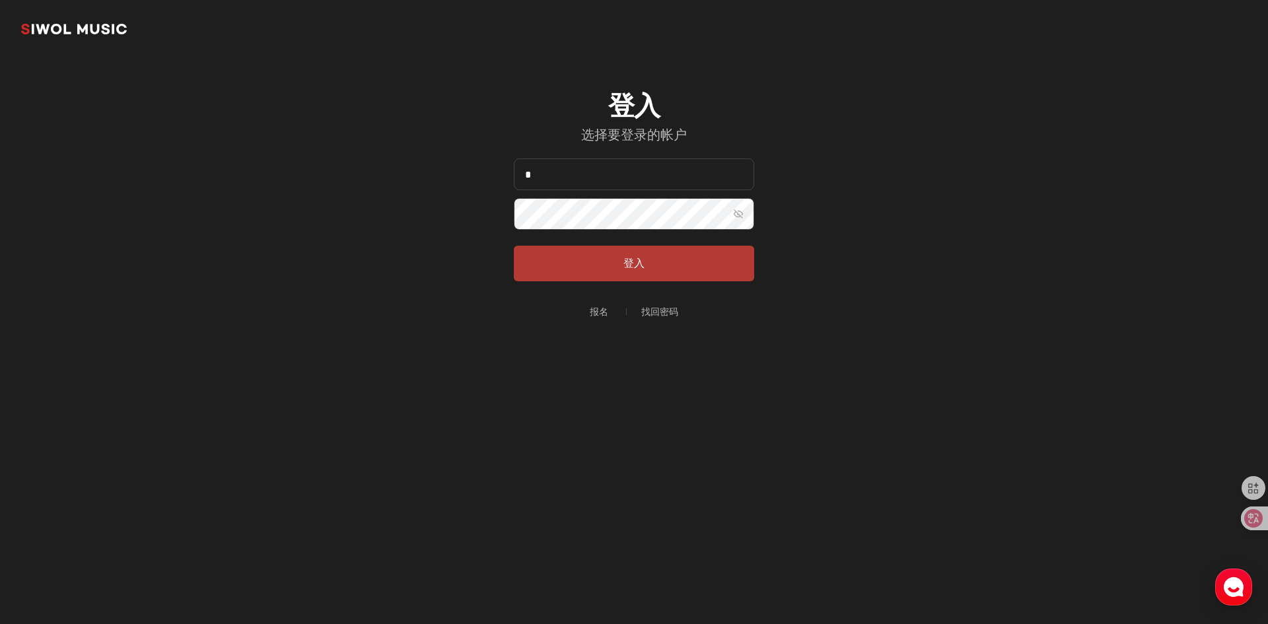
click at [624, 257] on font "登入" at bounding box center [634, 263] width 21 height 13
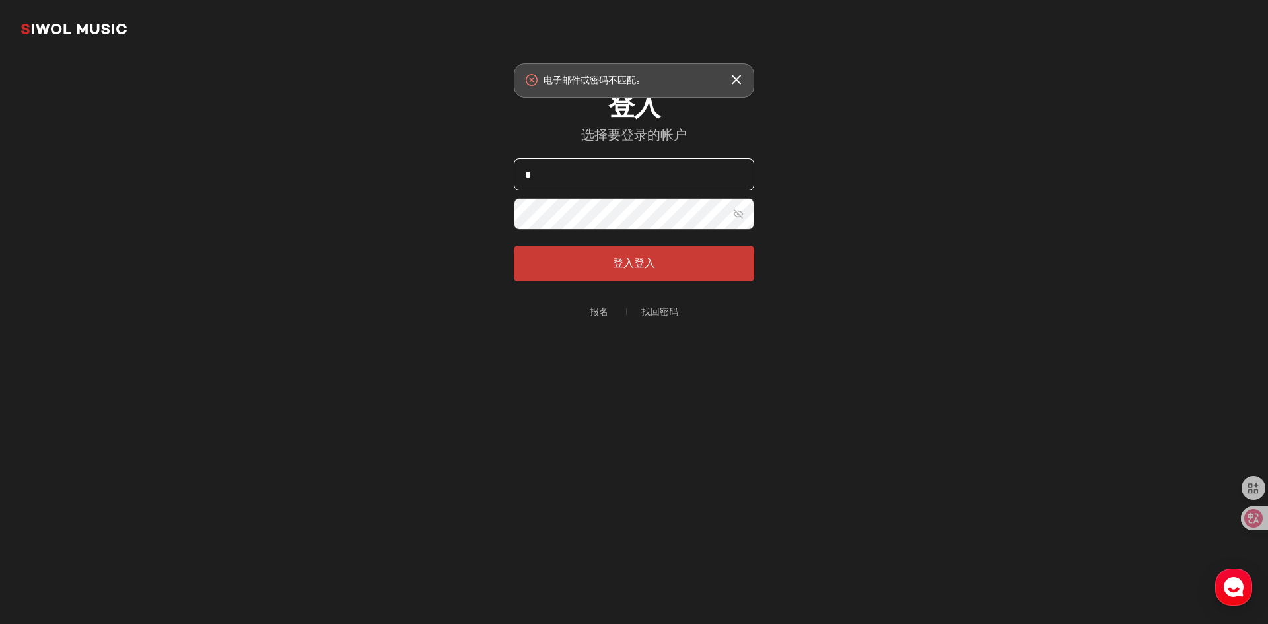
click at [556, 182] on input "*" at bounding box center [634, 175] width 240 height 32
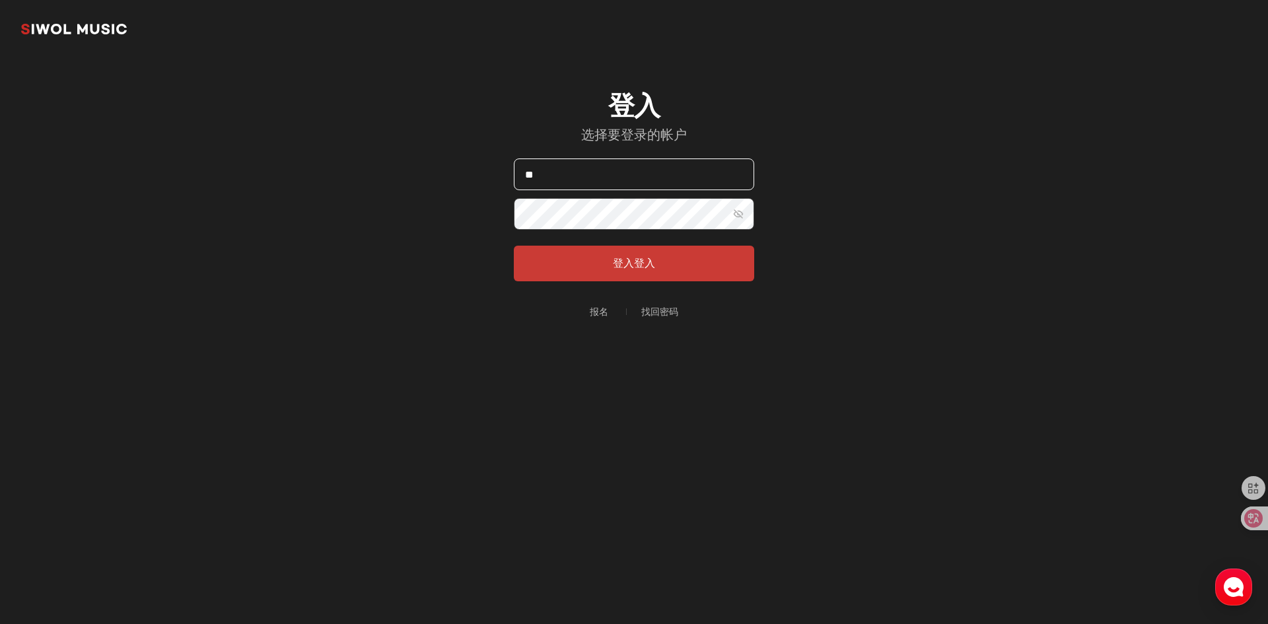
type input "**********"
click at [653, 260] on font "登入" at bounding box center [644, 263] width 21 height 13
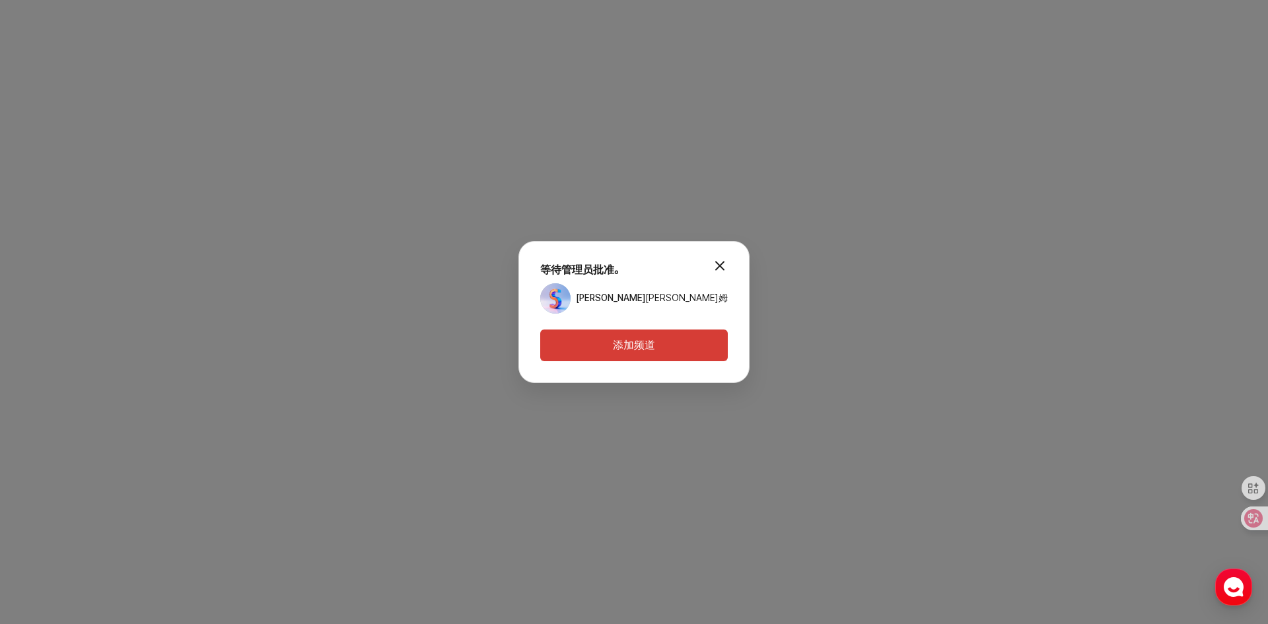
click at [712, 263] on button "modal.close" at bounding box center [720, 265] width 26 height 26
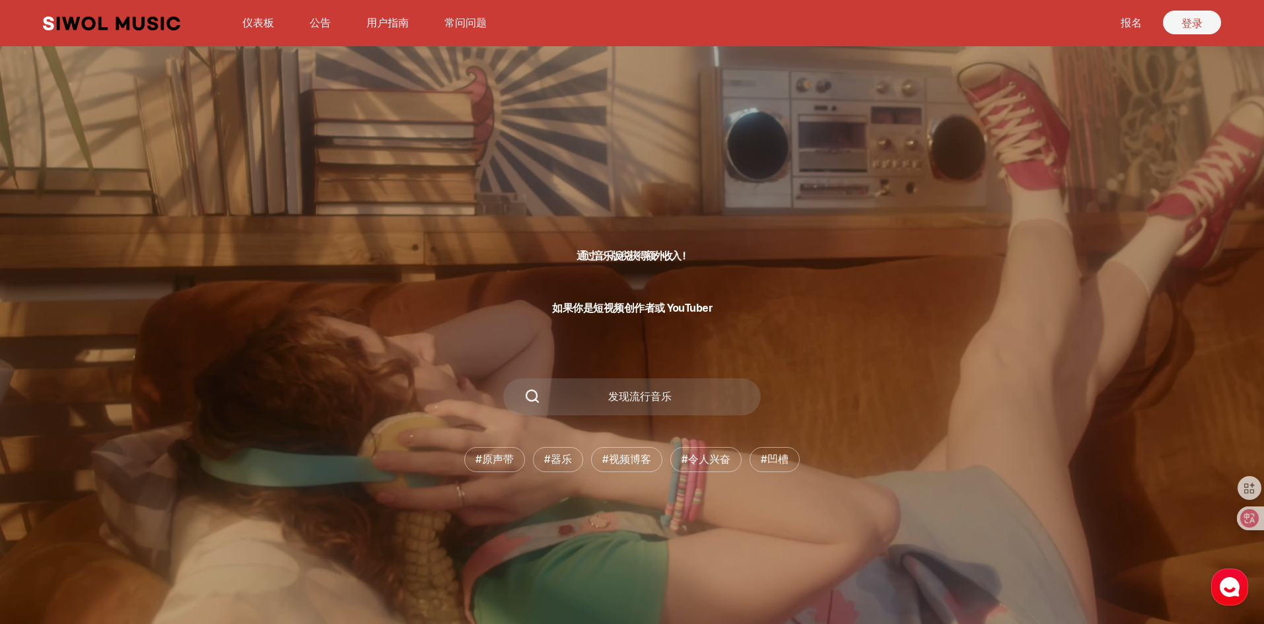
click at [1193, 24] on font "登录" at bounding box center [1192, 23] width 21 height 13
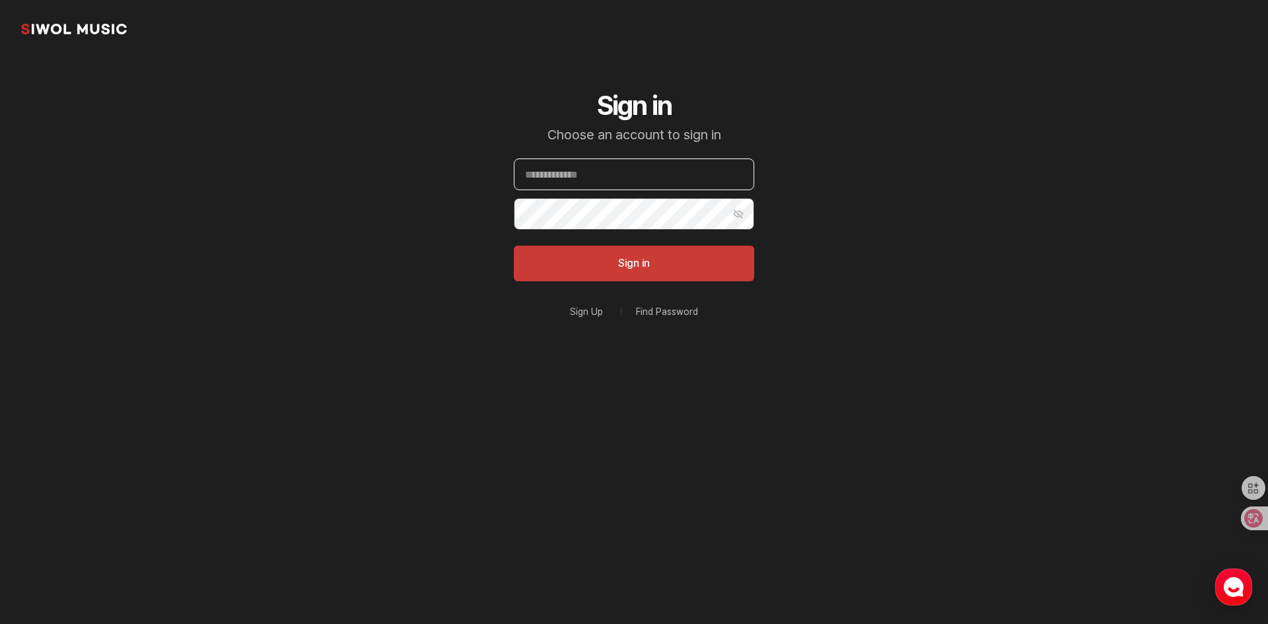
type input "**********"
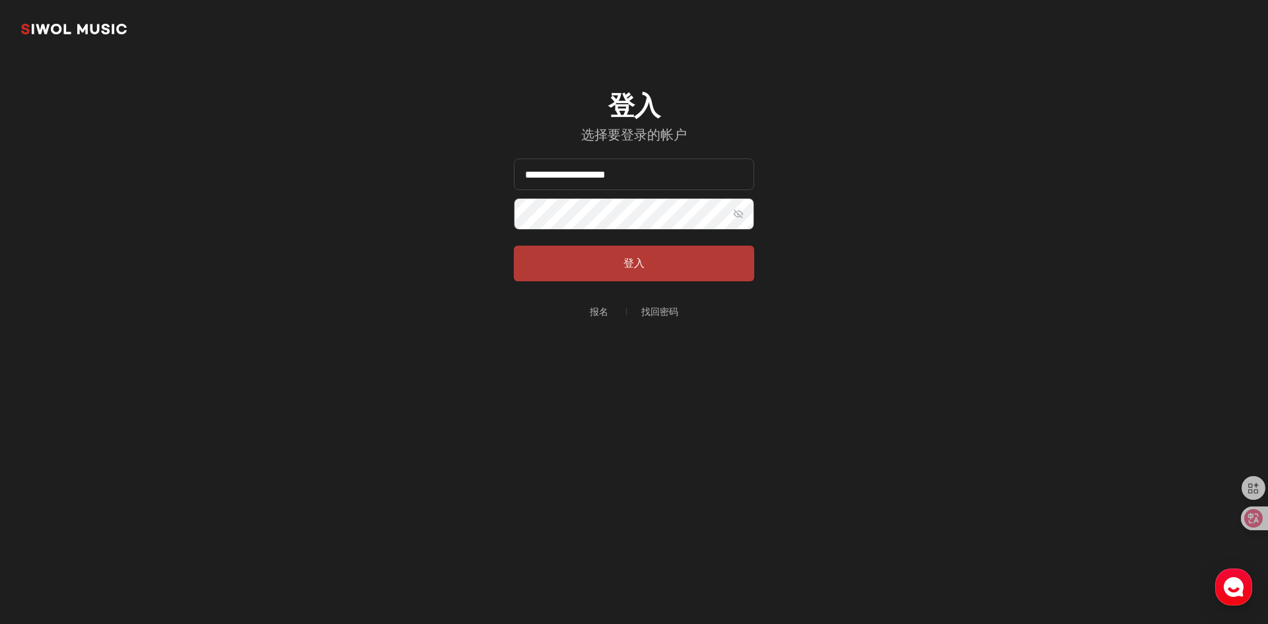
click at [626, 256] on button "登入" at bounding box center [634, 264] width 240 height 36
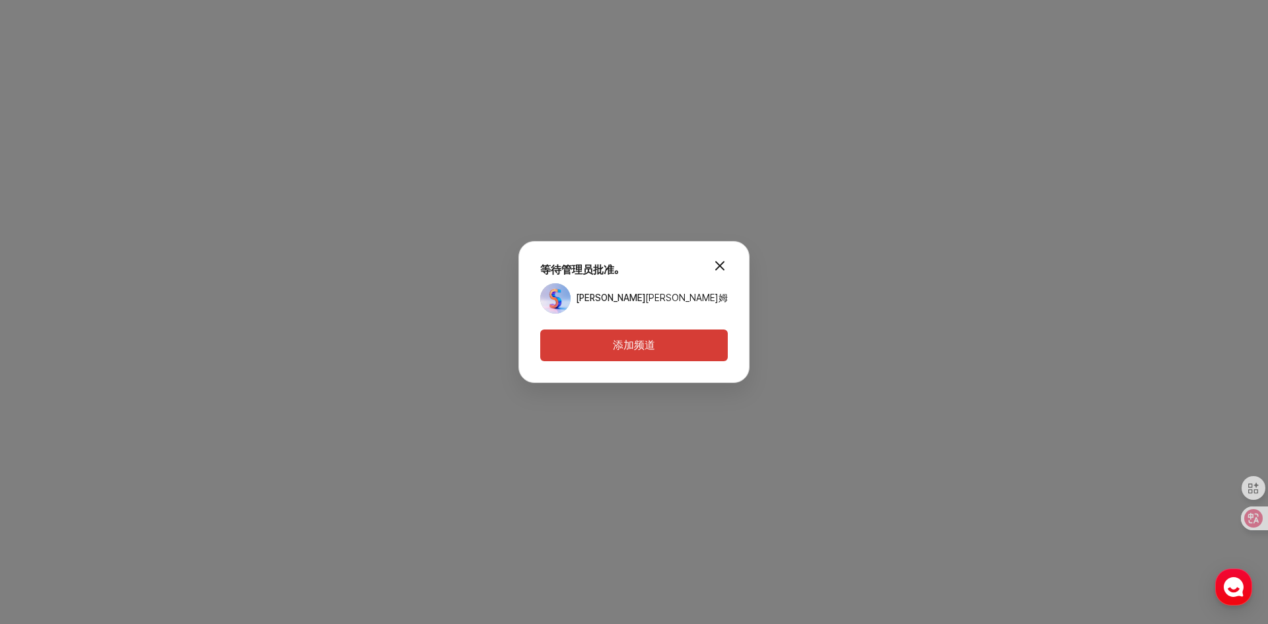
click at [707, 266] on button "modal.close" at bounding box center [720, 265] width 26 height 26
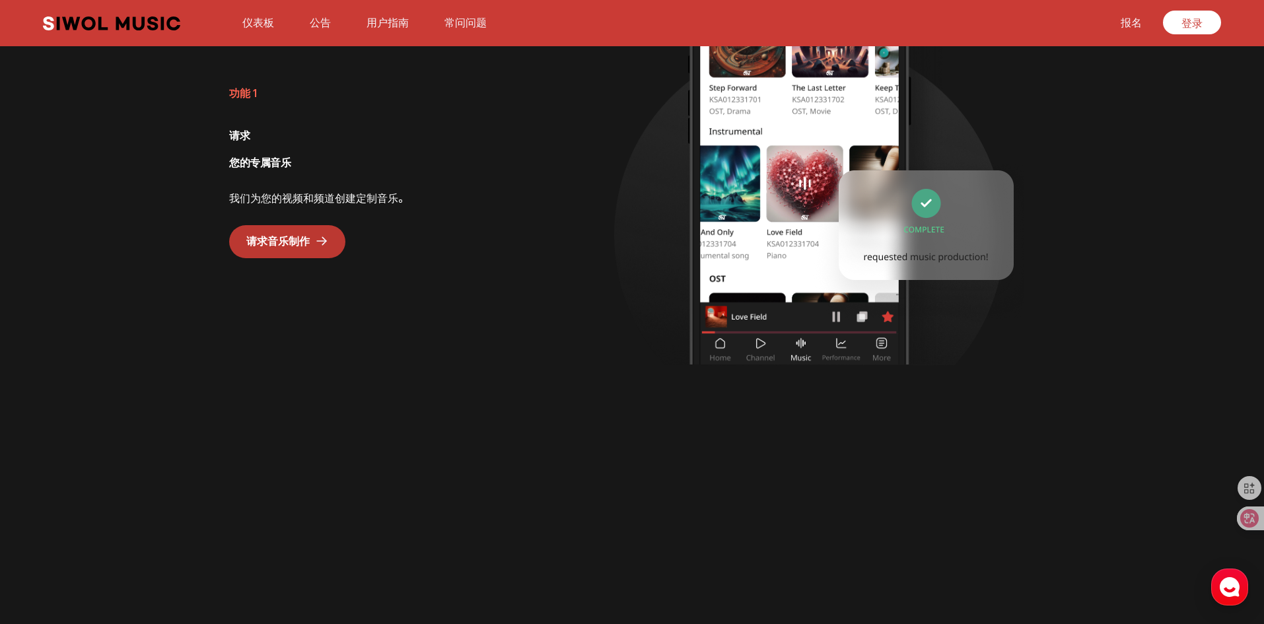
scroll to position [1255, 0]
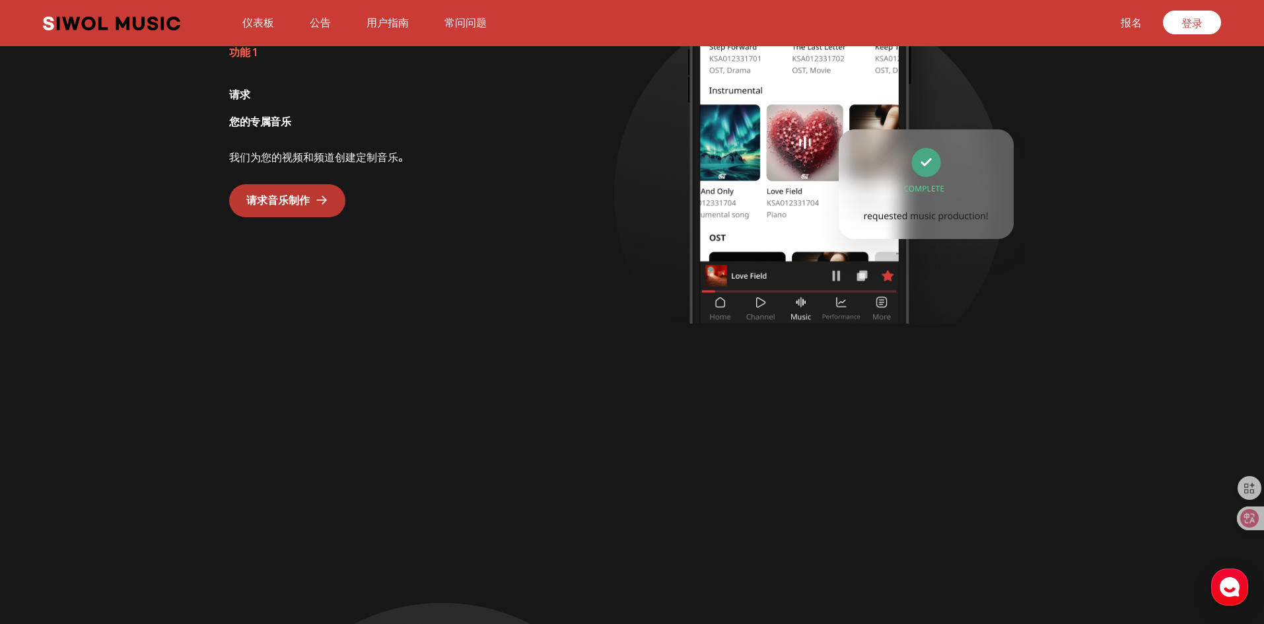
click at [917, 168] on img at bounding box center [919, 200] width 212 height 163
click at [777, 233] on img at bounding box center [815, 136] width 254 height 373
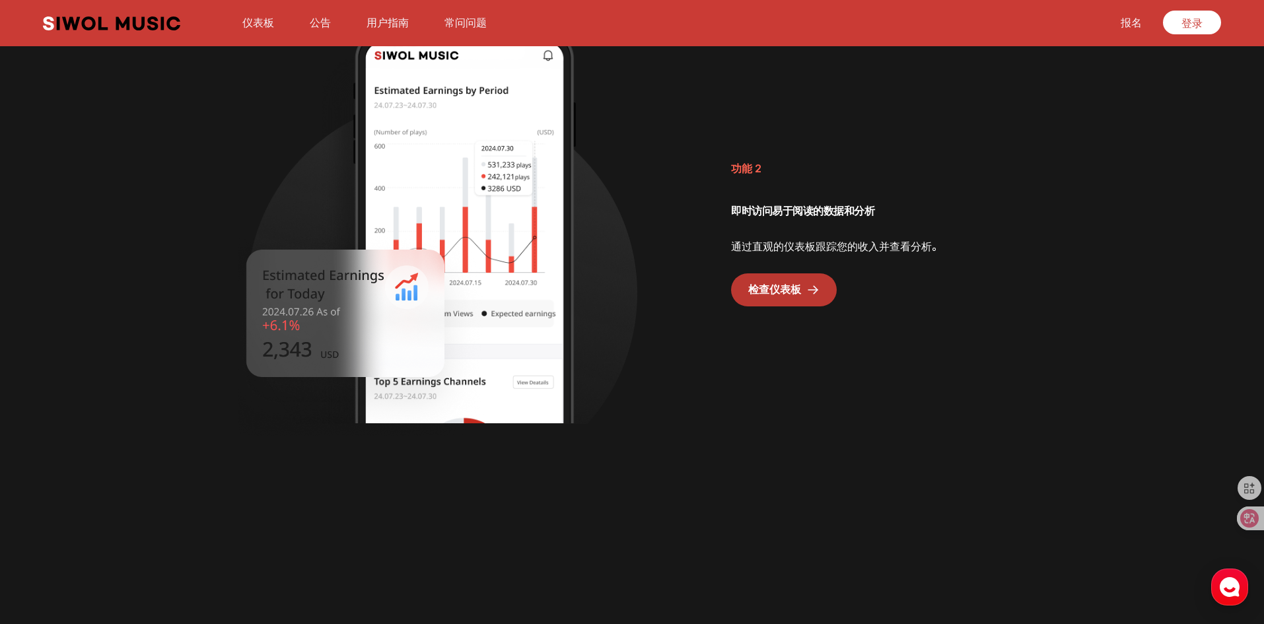
scroll to position [1784, 0]
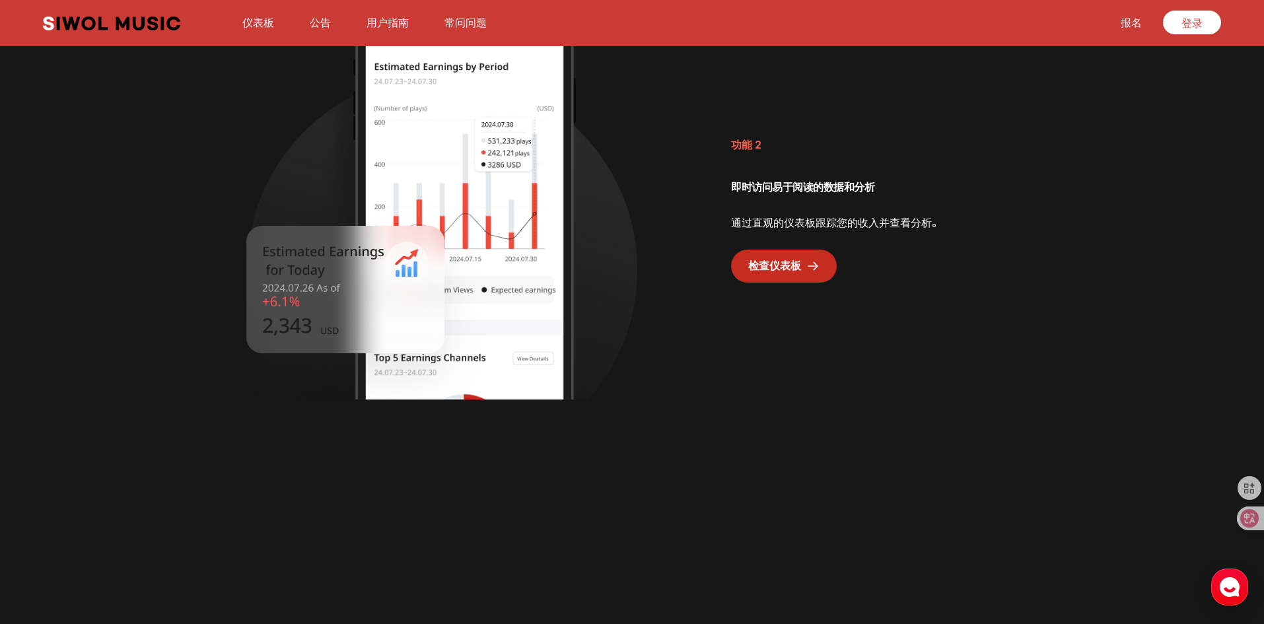
click at [783, 263] on font "检查仪表板" at bounding box center [774, 266] width 53 height 13
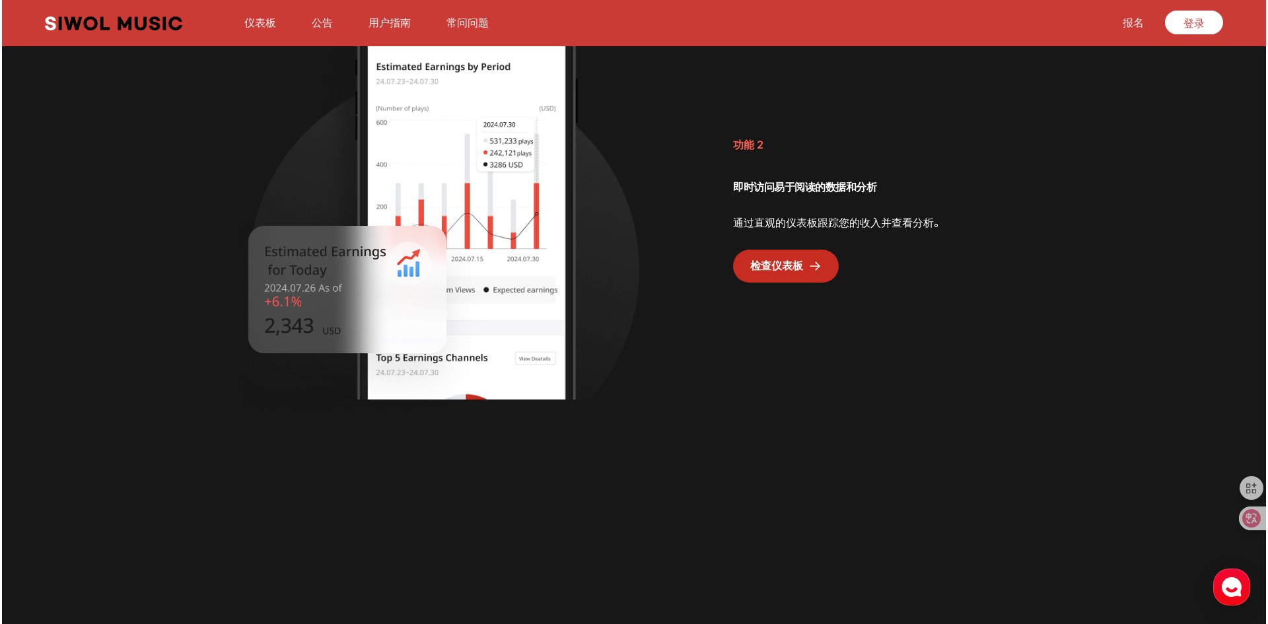
scroll to position [0, 0]
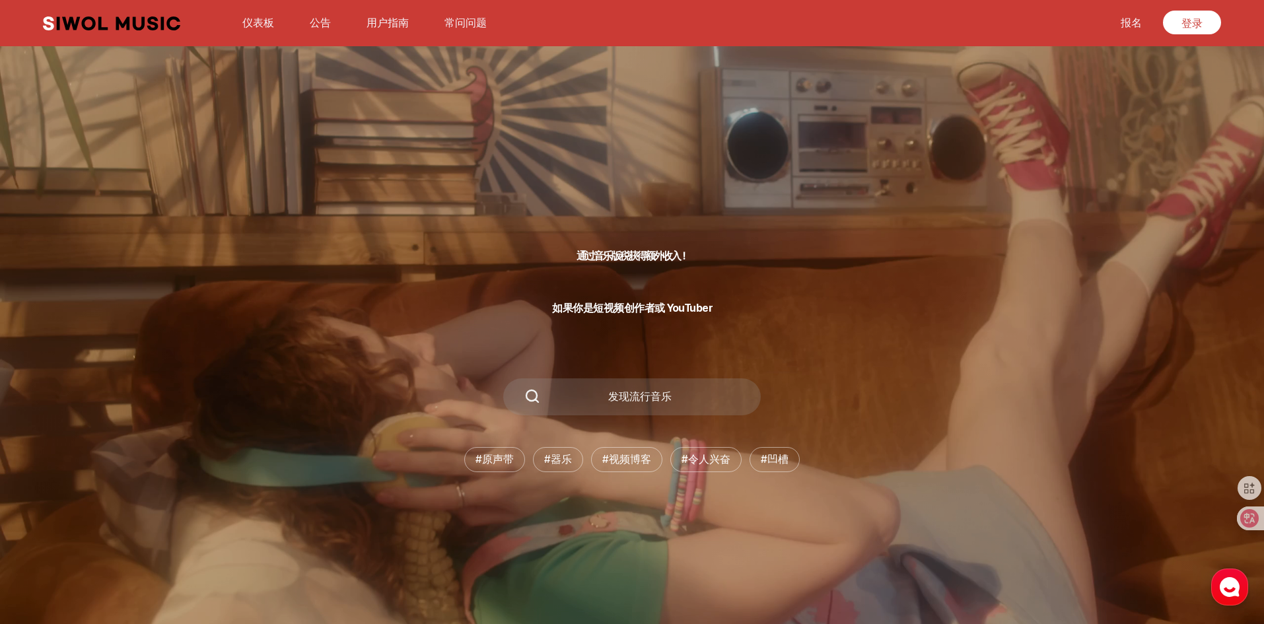
click at [1218, 592] on div "button" at bounding box center [1230, 587] width 37 height 37
click at [317, 22] on font "公告" at bounding box center [320, 23] width 21 height 13
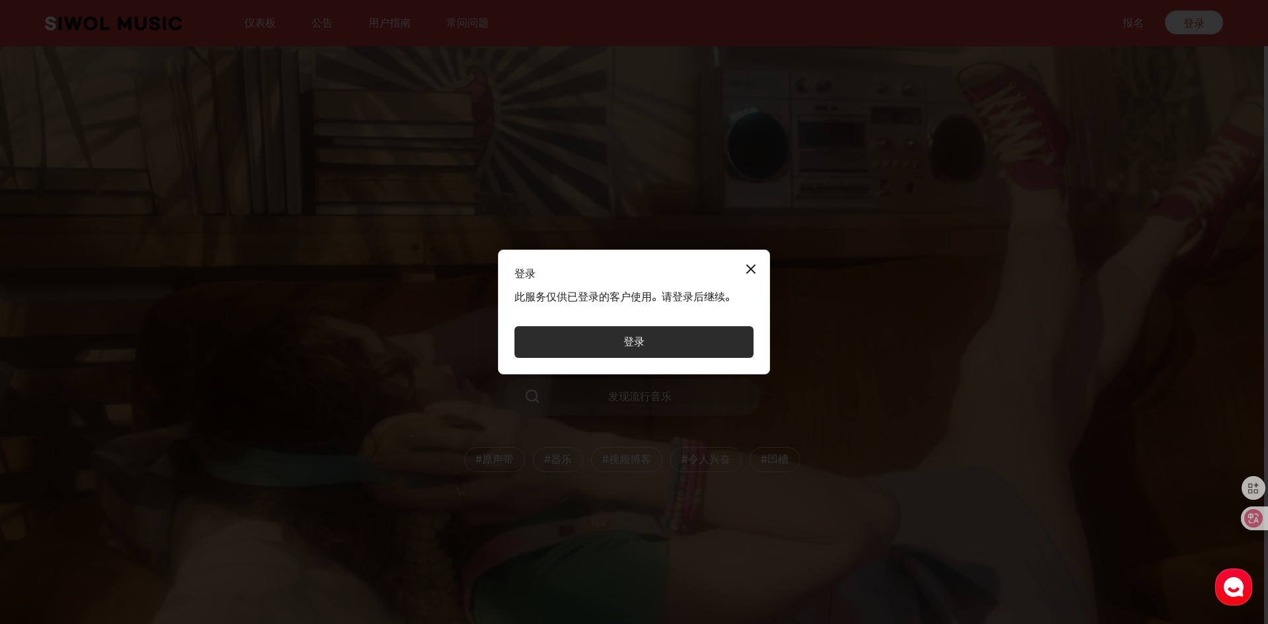
click at [680, 344] on button "登录" at bounding box center [634, 342] width 239 height 32
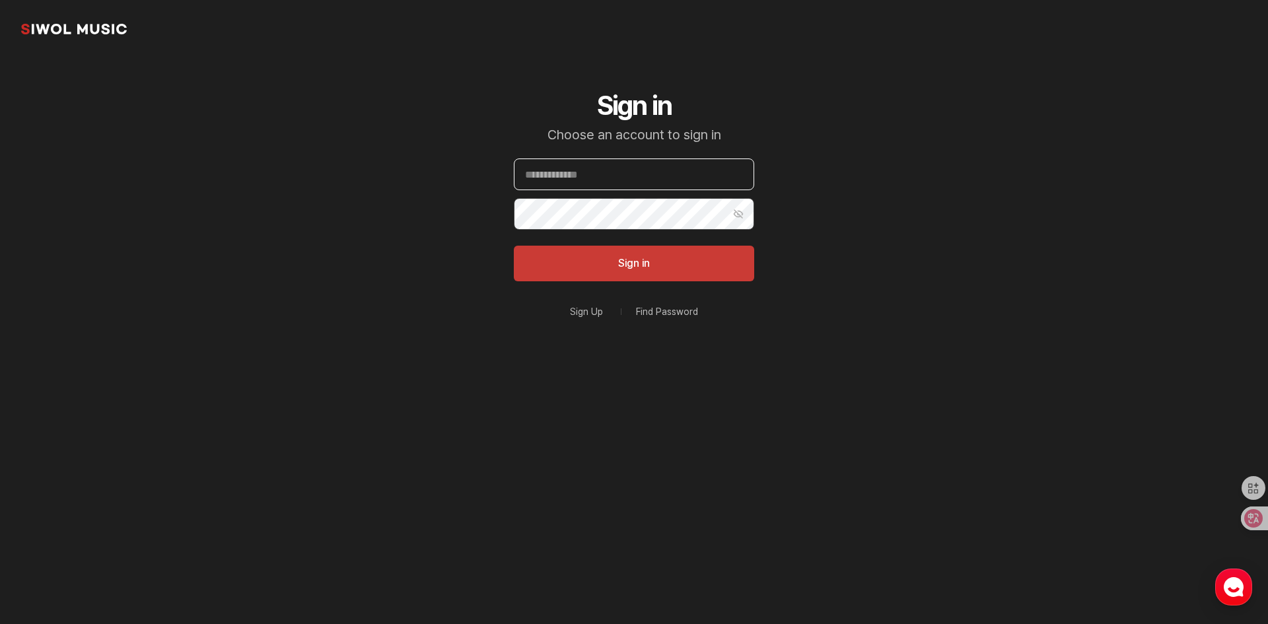
type input "**********"
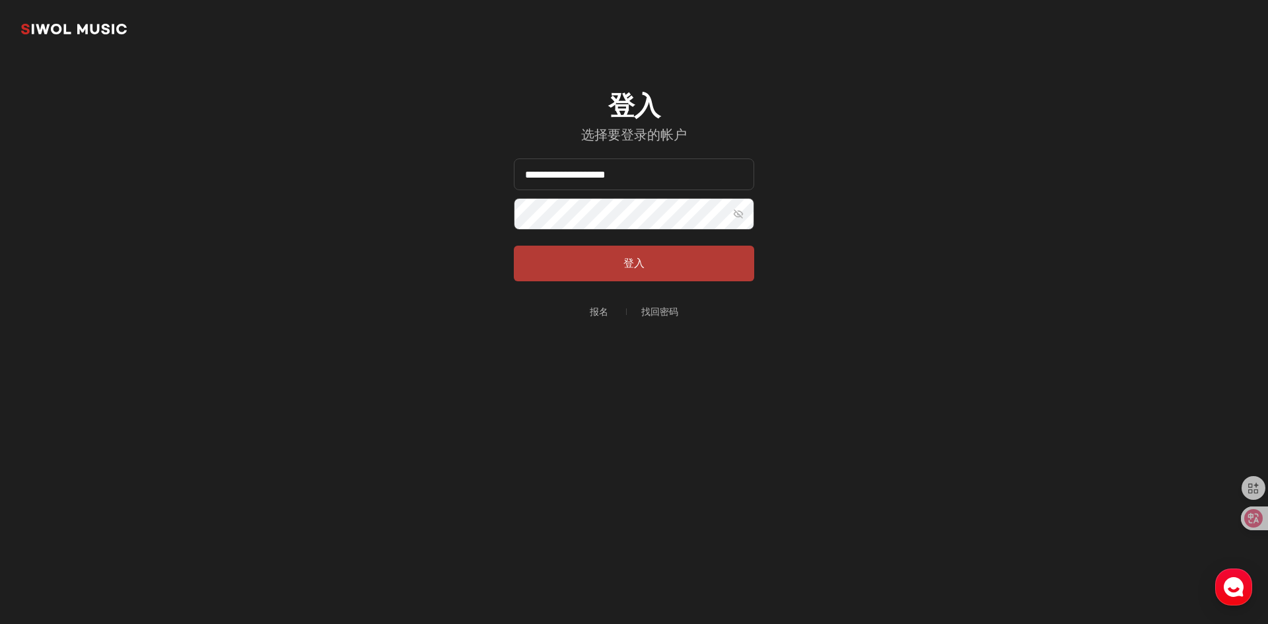
click at [638, 261] on font "登入" at bounding box center [634, 263] width 21 height 13
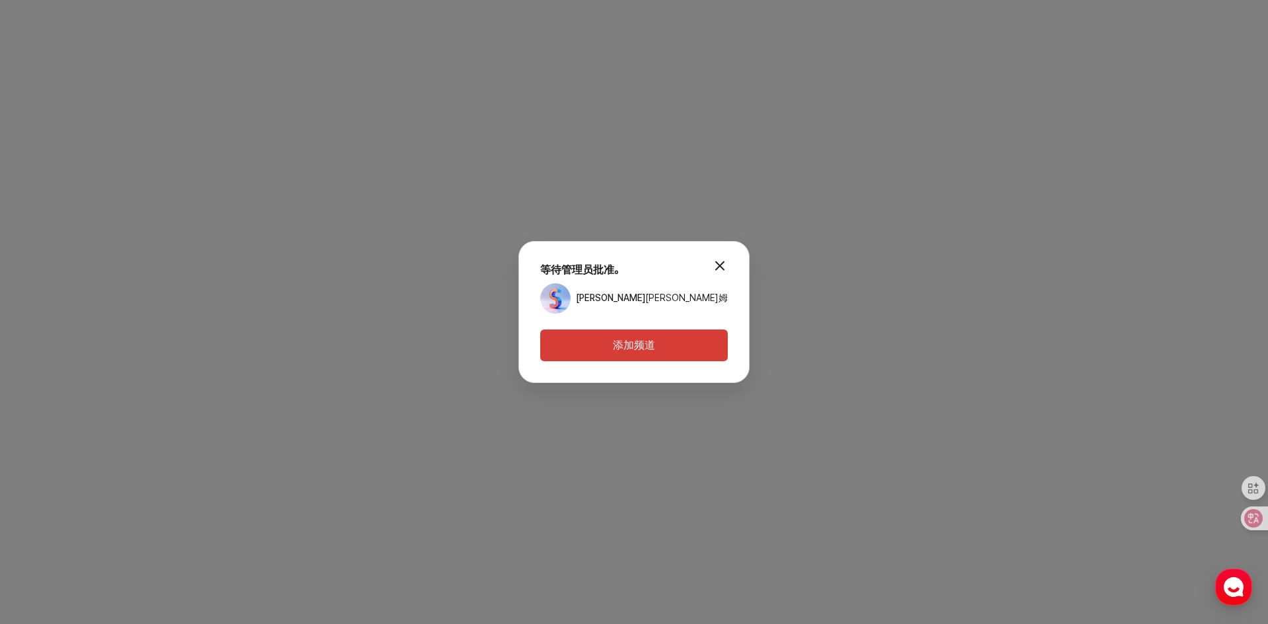
click at [711, 266] on button "modal.close" at bounding box center [720, 265] width 26 height 26
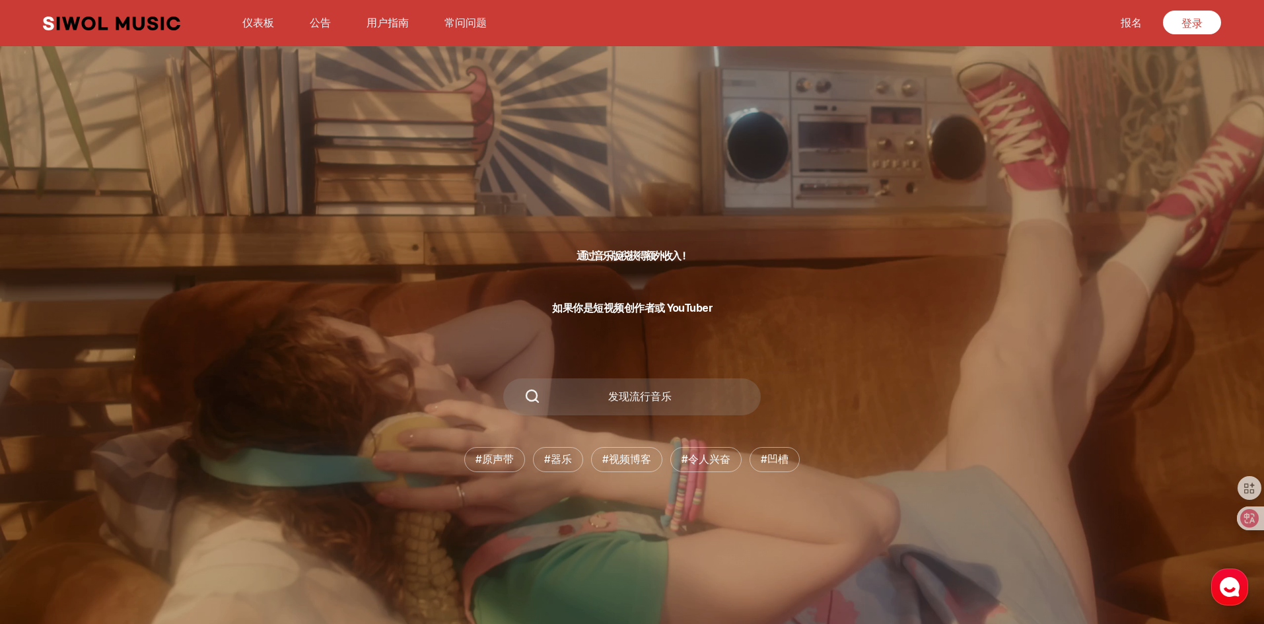
click at [1238, 584] on use "button" at bounding box center [1230, 587] width 20 height 20
